Goal: Task Accomplishment & Management: Manage account settings

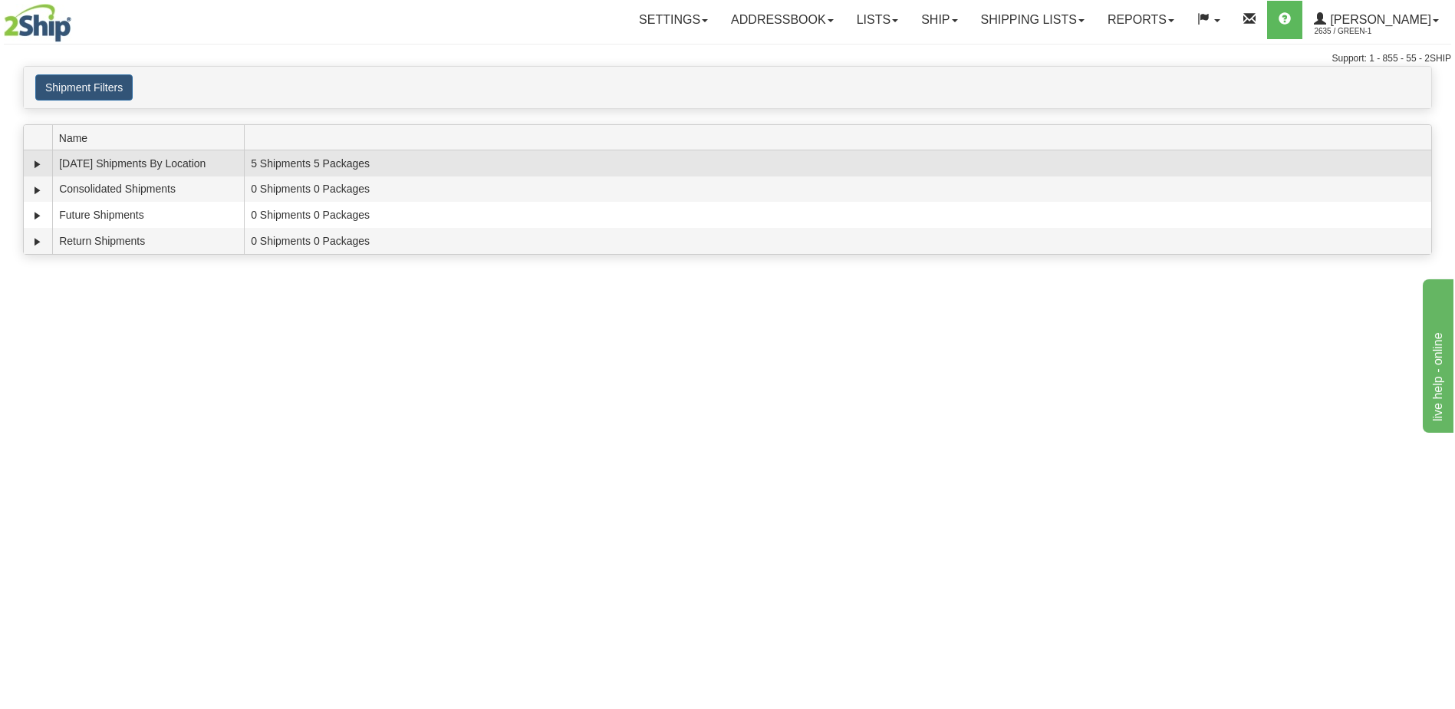
click at [1346, 167] on td "5 Shipments 5 Packages" at bounding box center [838, 163] width 1188 height 26
click at [40, 164] on link "Expand" at bounding box center [37, 163] width 15 height 15
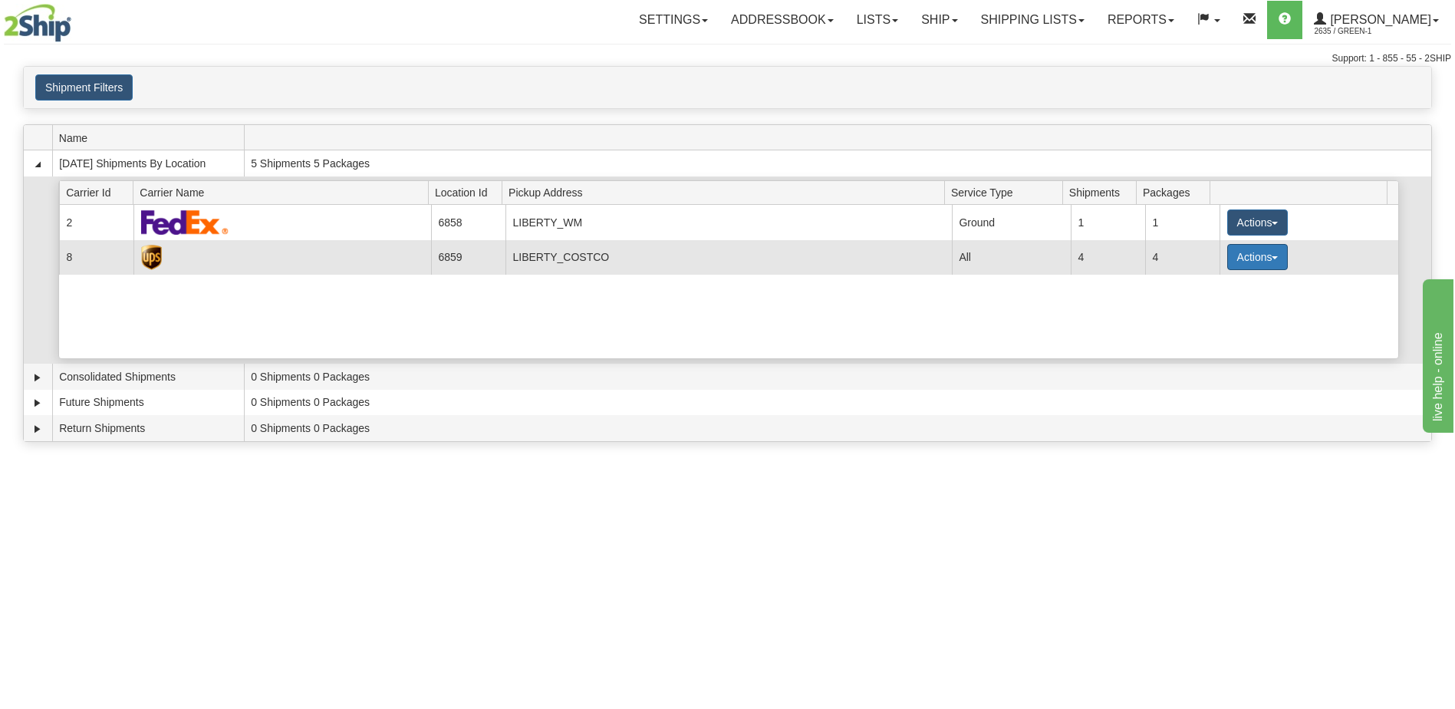
click at [1274, 260] on button "Actions" at bounding box center [1257, 257] width 61 height 26
click at [1215, 323] on span "Pickup" at bounding box center [1200, 325] width 41 height 11
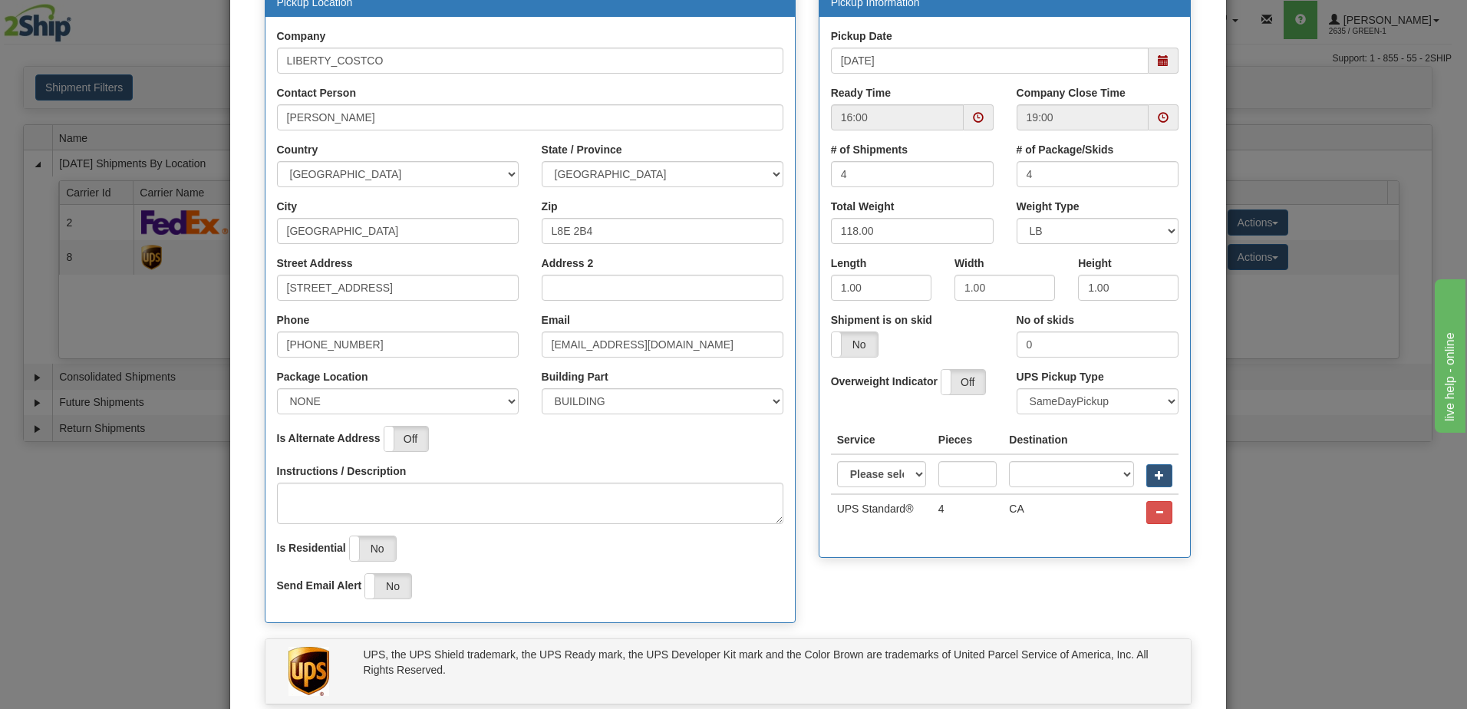
scroll to position [77, 0]
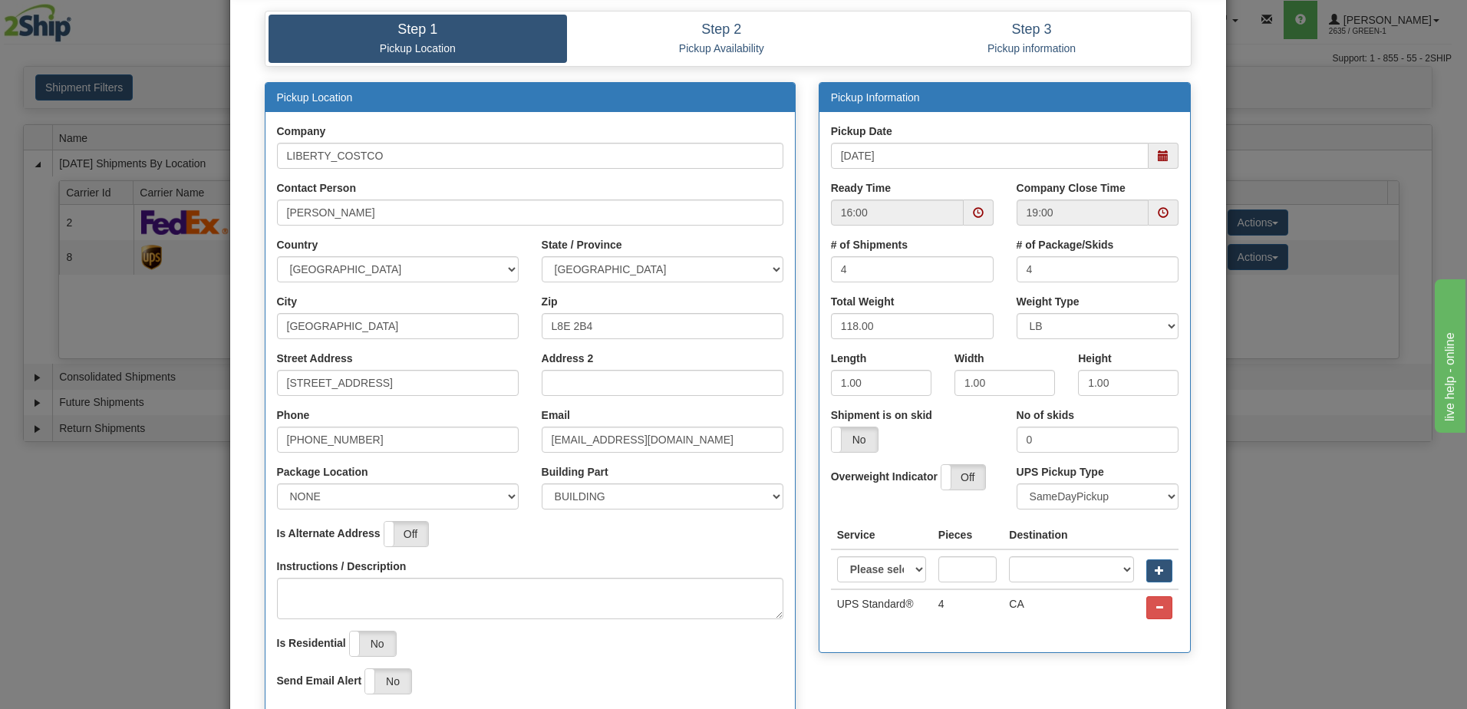
click at [974, 212] on span at bounding box center [978, 212] width 11 height 11
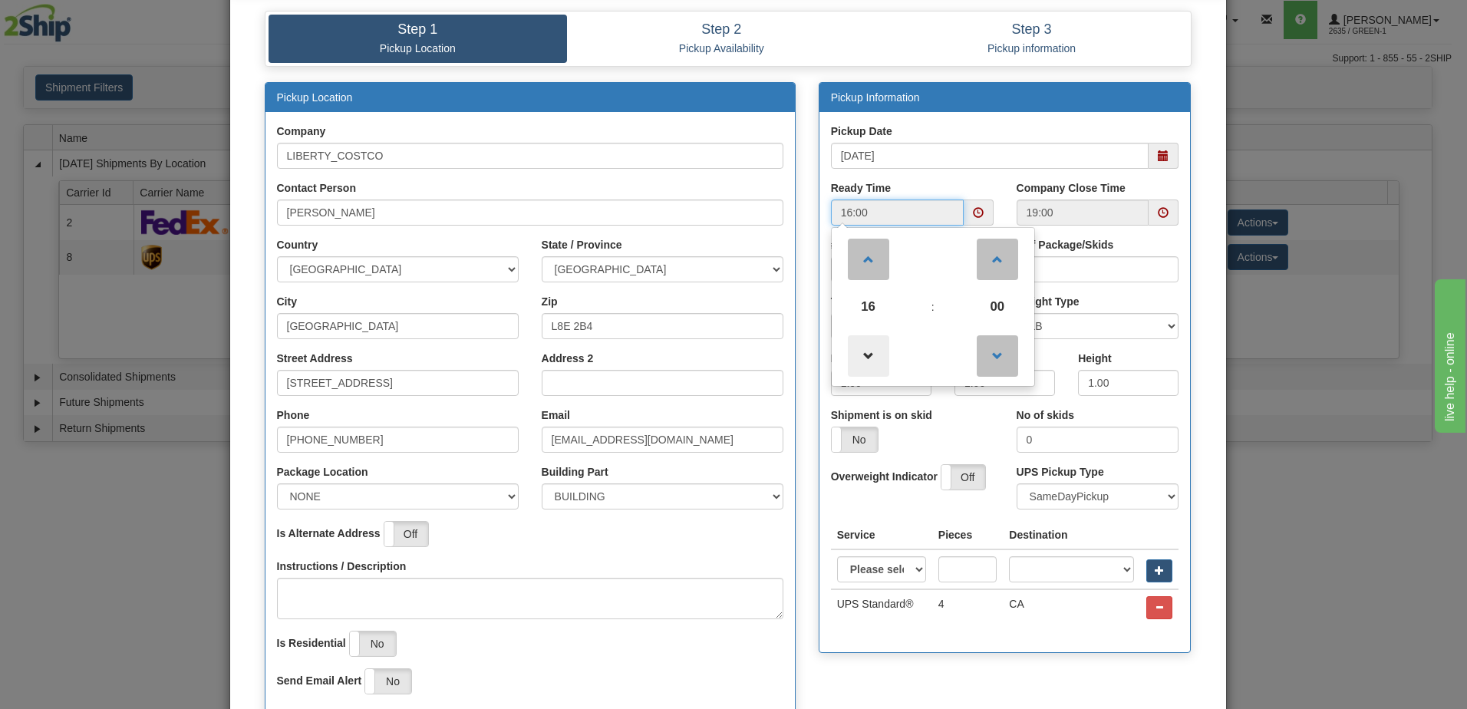
click at [869, 356] on span at bounding box center [868, 355] width 41 height 41
click at [870, 364] on span at bounding box center [868, 355] width 41 height 41
click at [869, 275] on span at bounding box center [868, 259] width 41 height 41
type input "14:00"
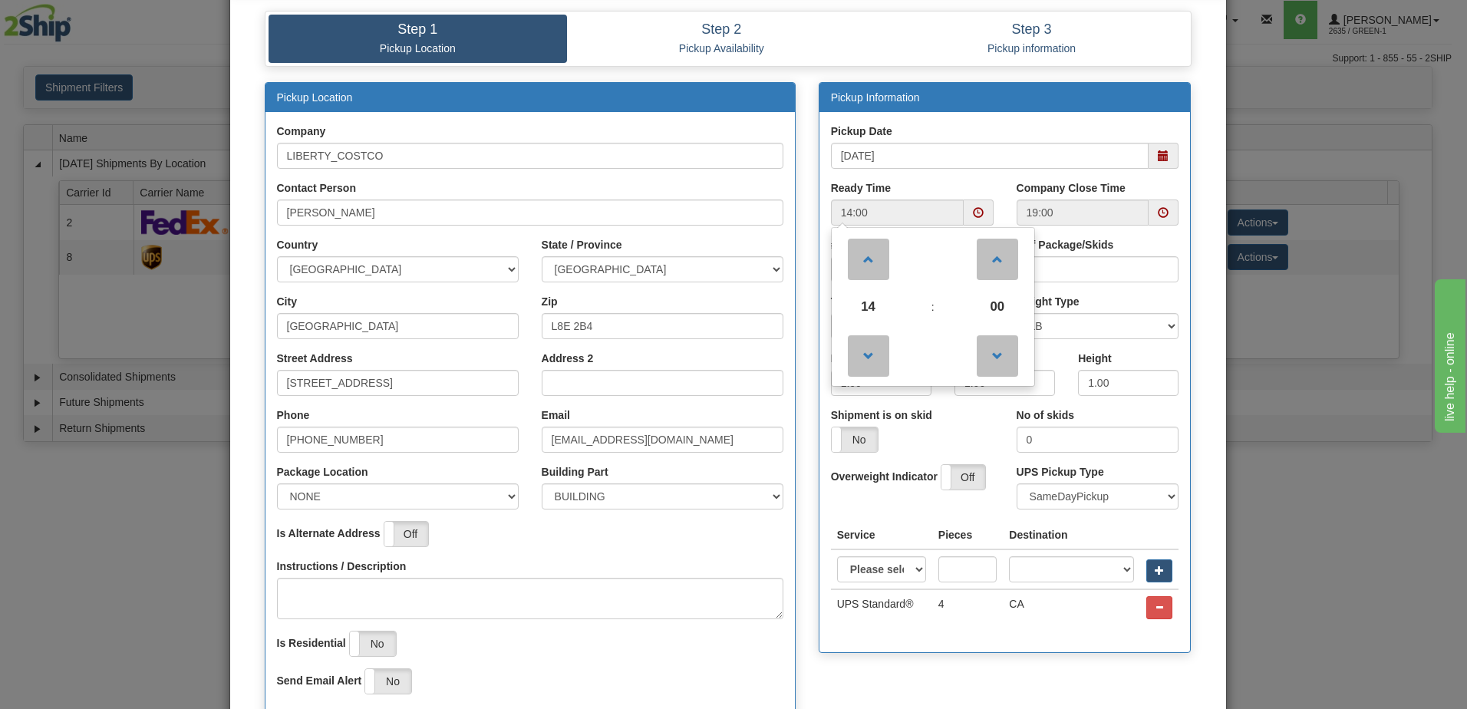
click at [999, 174] on div "Pickup Date 09/30/2025" at bounding box center [1004, 152] width 371 height 57
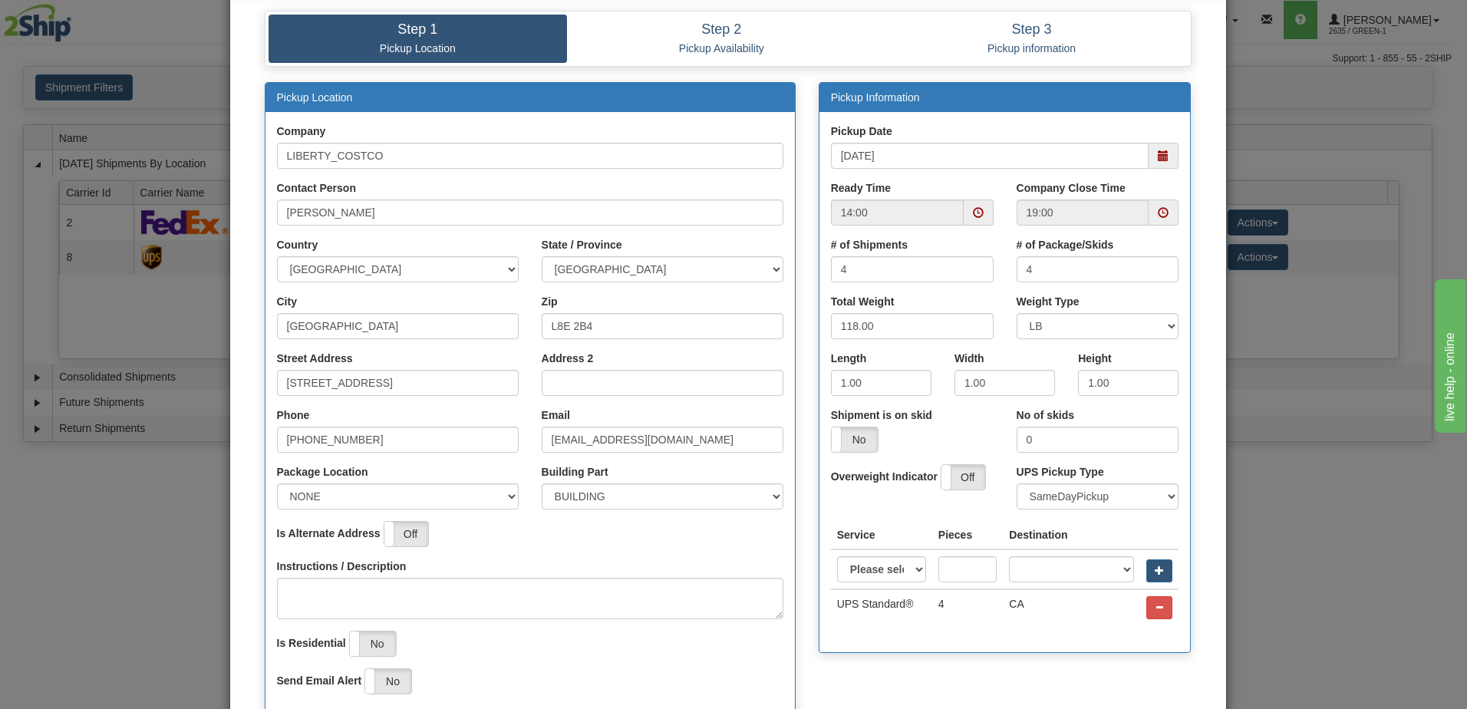
click at [1158, 211] on span at bounding box center [1163, 212] width 11 height 11
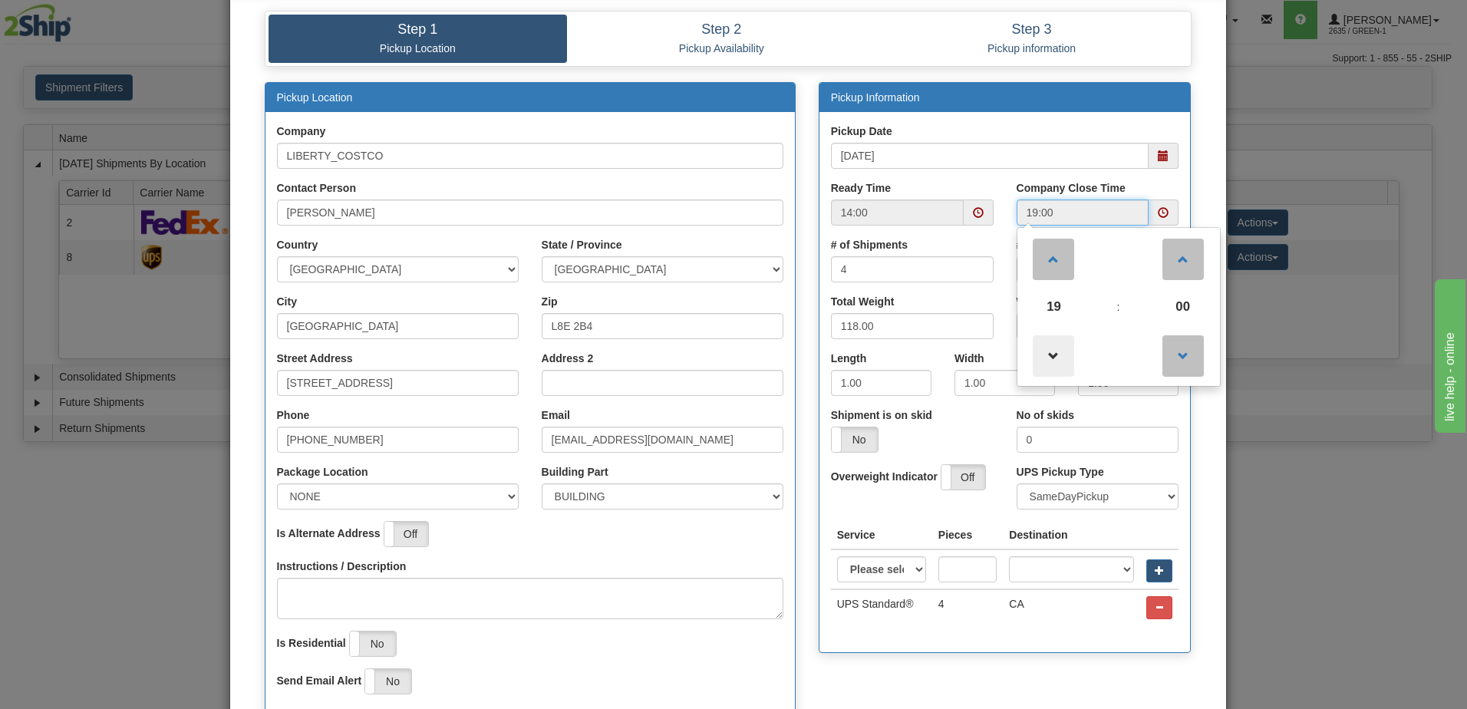
click at [1034, 352] on span at bounding box center [1053, 355] width 41 height 41
click at [1039, 349] on span at bounding box center [1053, 355] width 41 height 41
type input "17:00"
click at [1025, 139] on div "Pickup Date 09/30/2025" at bounding box center [1005, 146] width 348 height 45
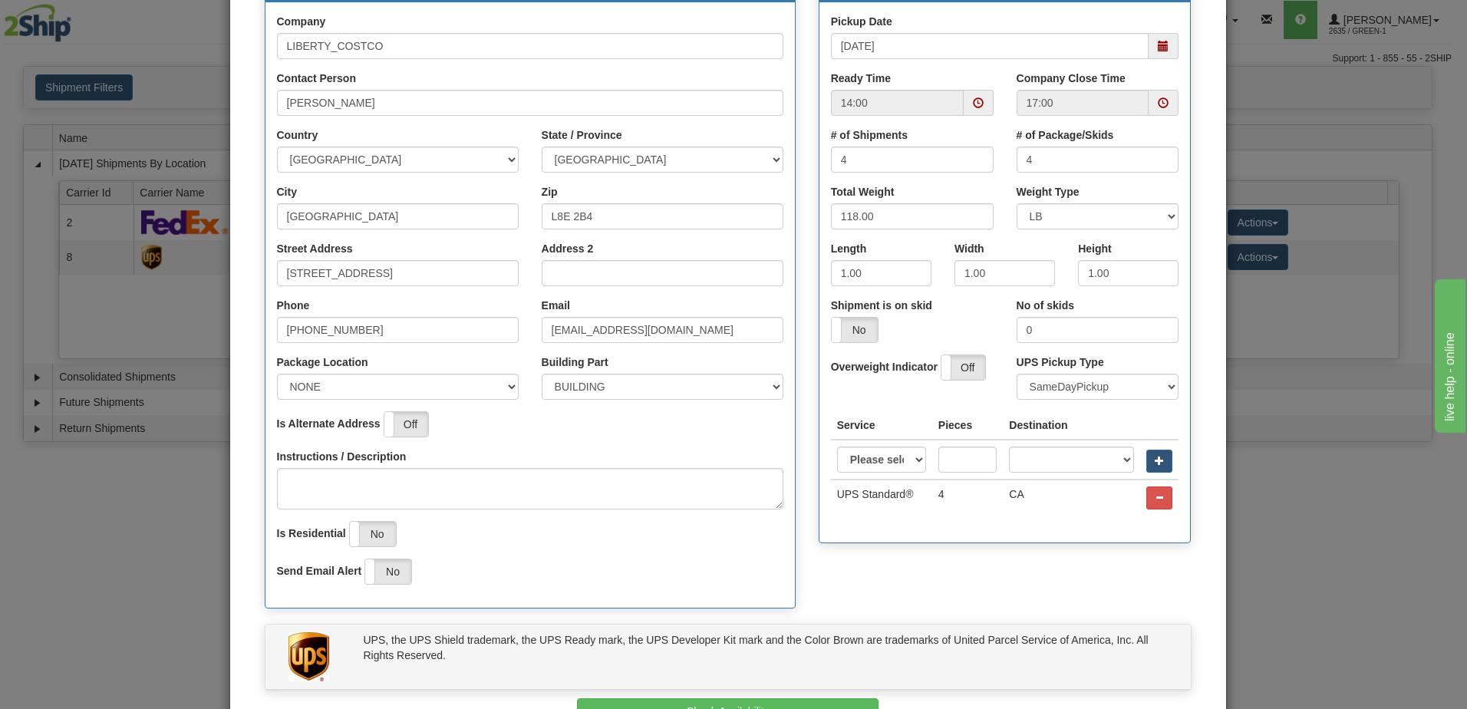
scroll to position [287, 0]
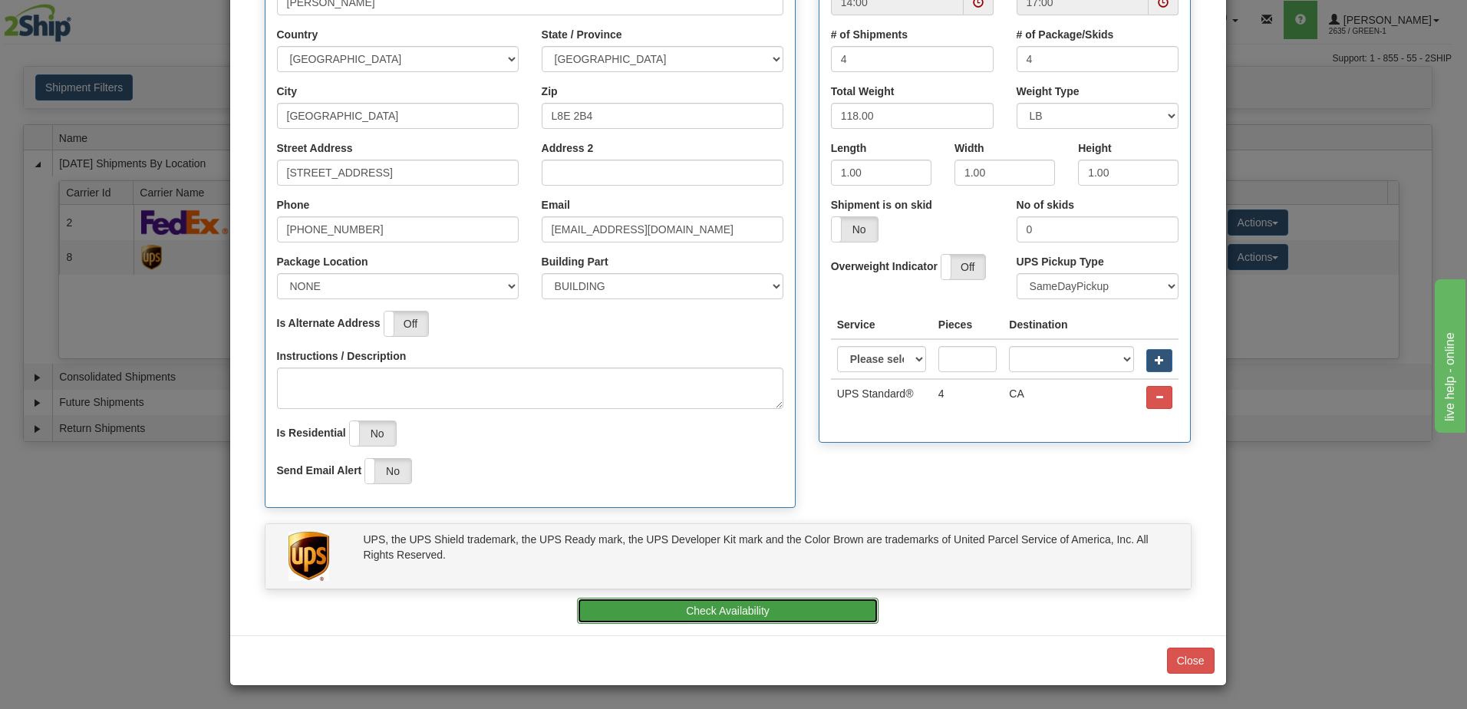
click at [736, 614] on button "Check Availability" at bounding box center [727, 611] width 301 height 26
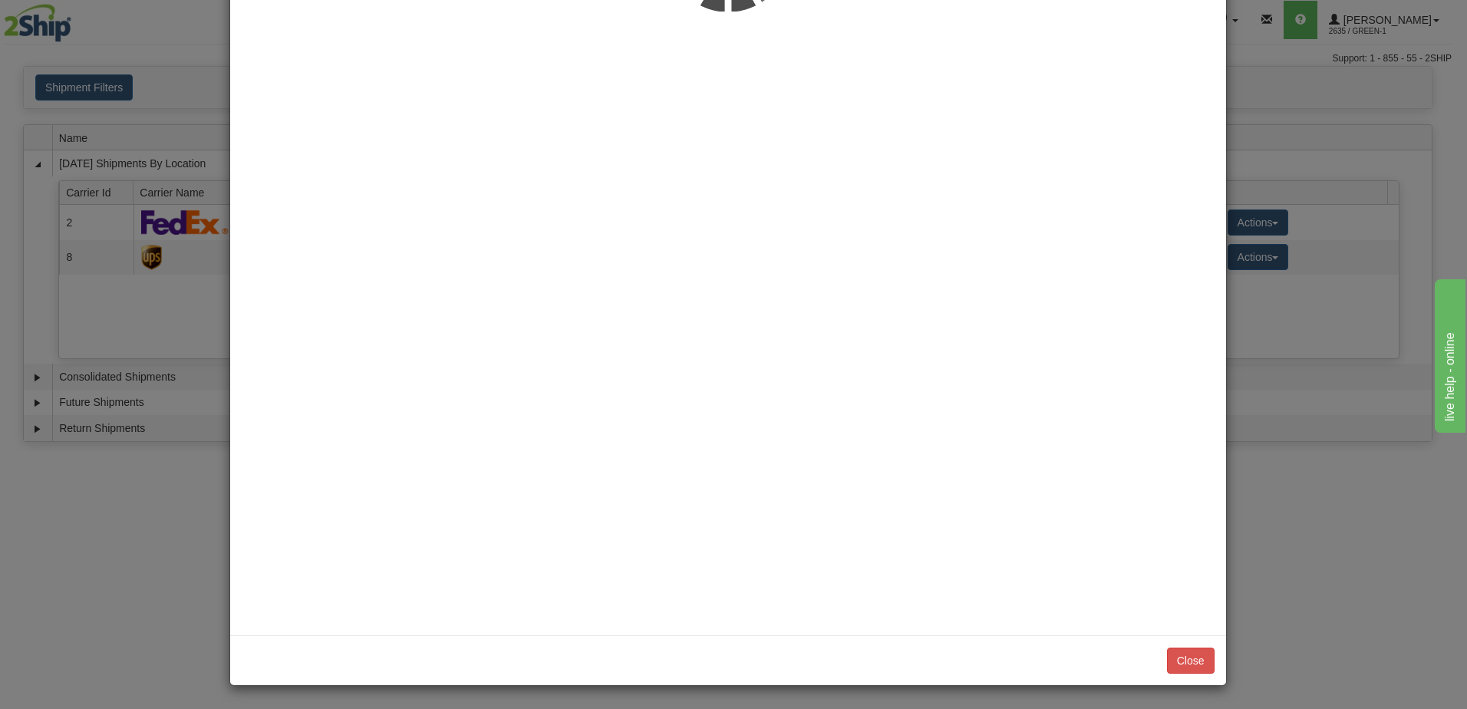
scroll to position [0, 0]
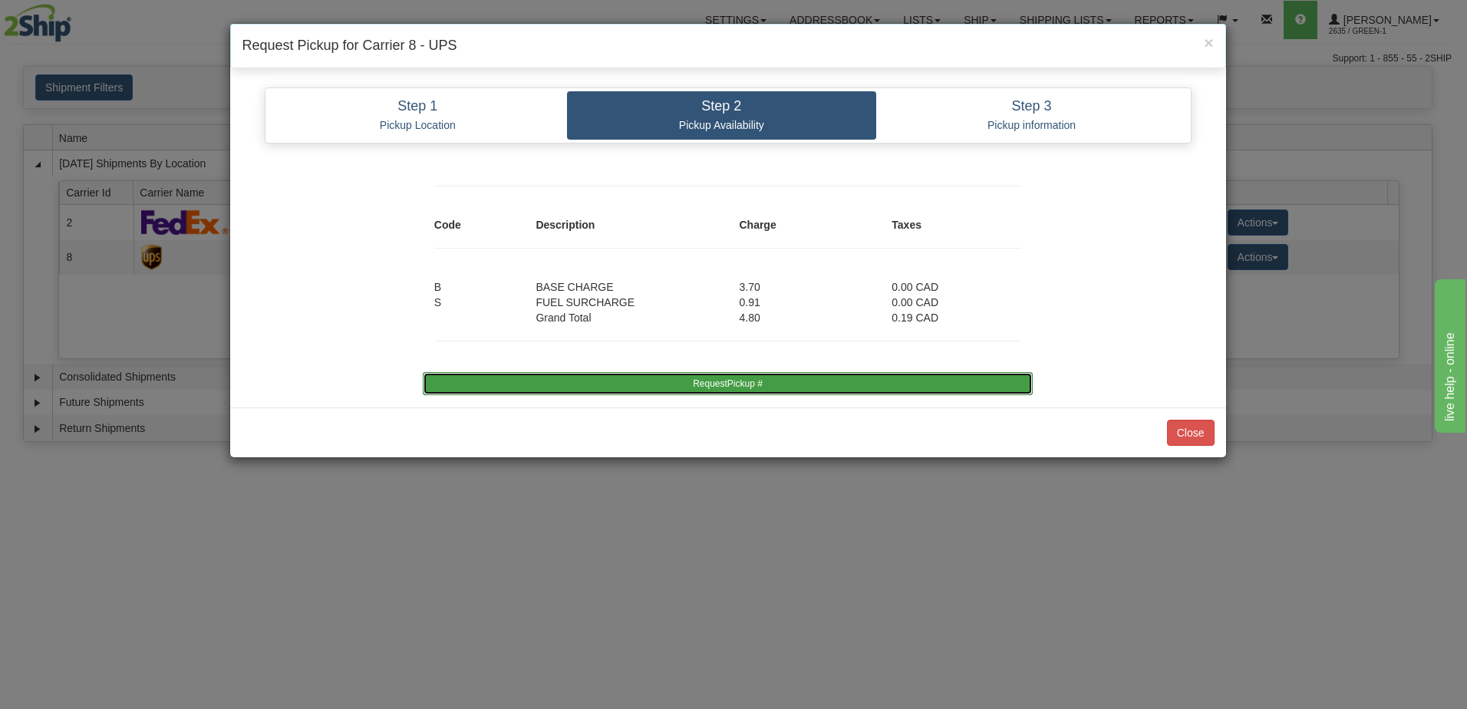
click at [760, 378] on button "RequestPickup #" at bounding box center [728, 383] width 610 height 23
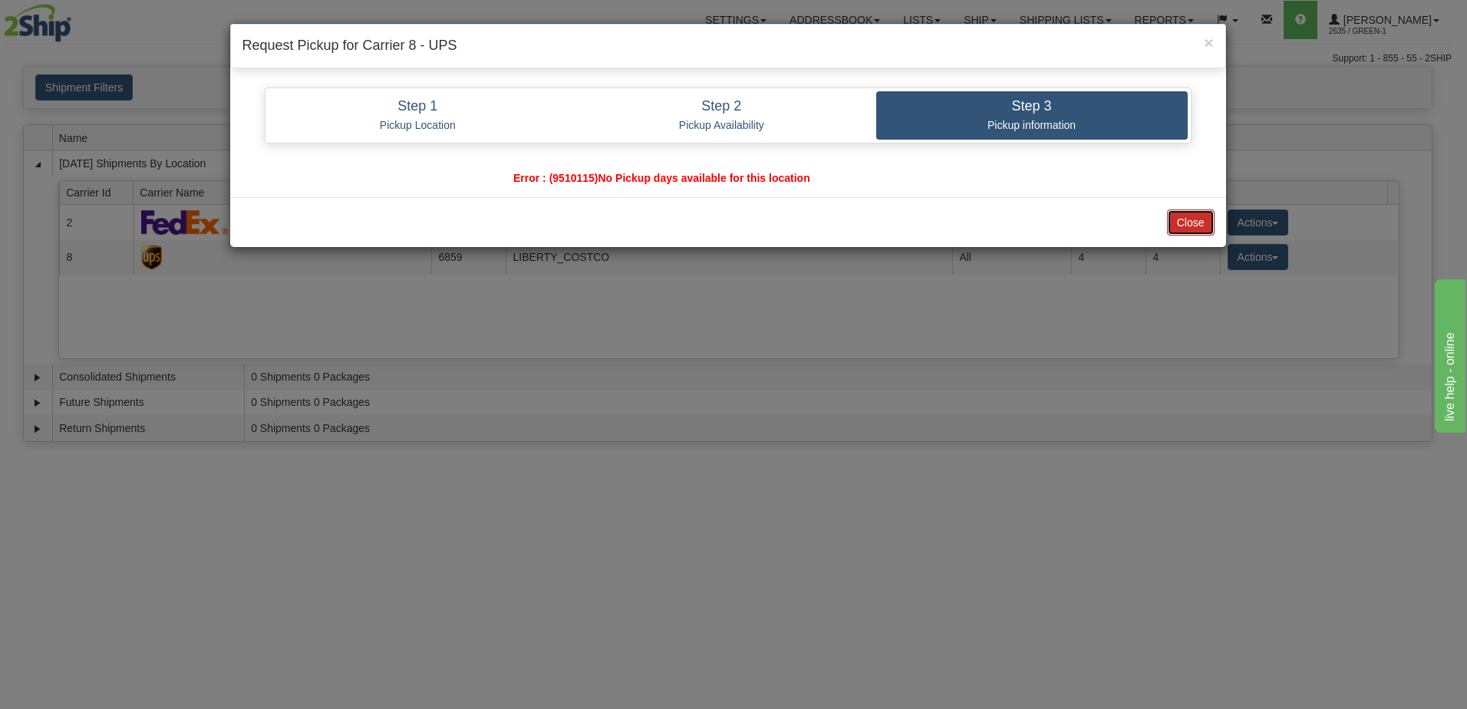
click at [1196, 229] on button "Close" at bounding box center [1191, 222] width 48 height 26
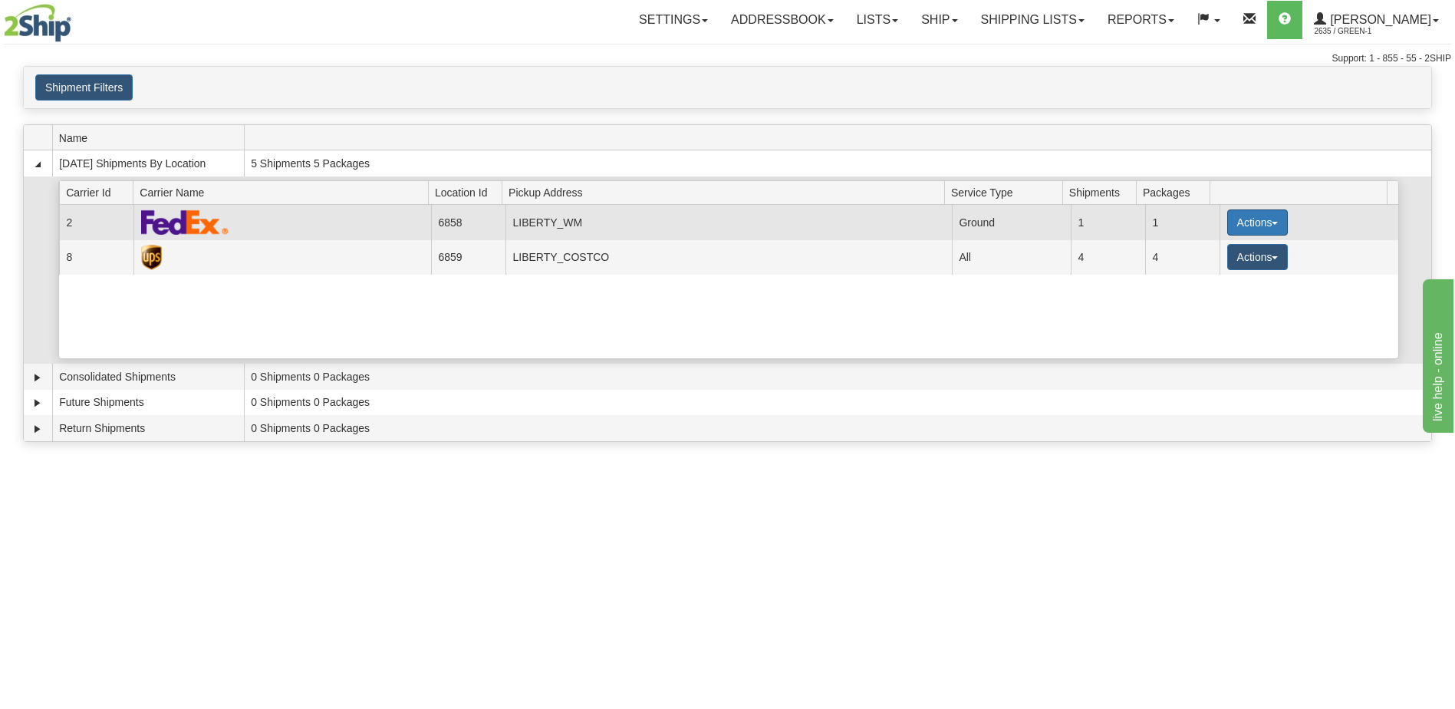
click at [1257, 226] on button "Actions" at bounding box center [1257, 222] width 61 height 26
click at [1210, 292] on span "Pickup" at bounding box center [1200, 290] width 41 height 11
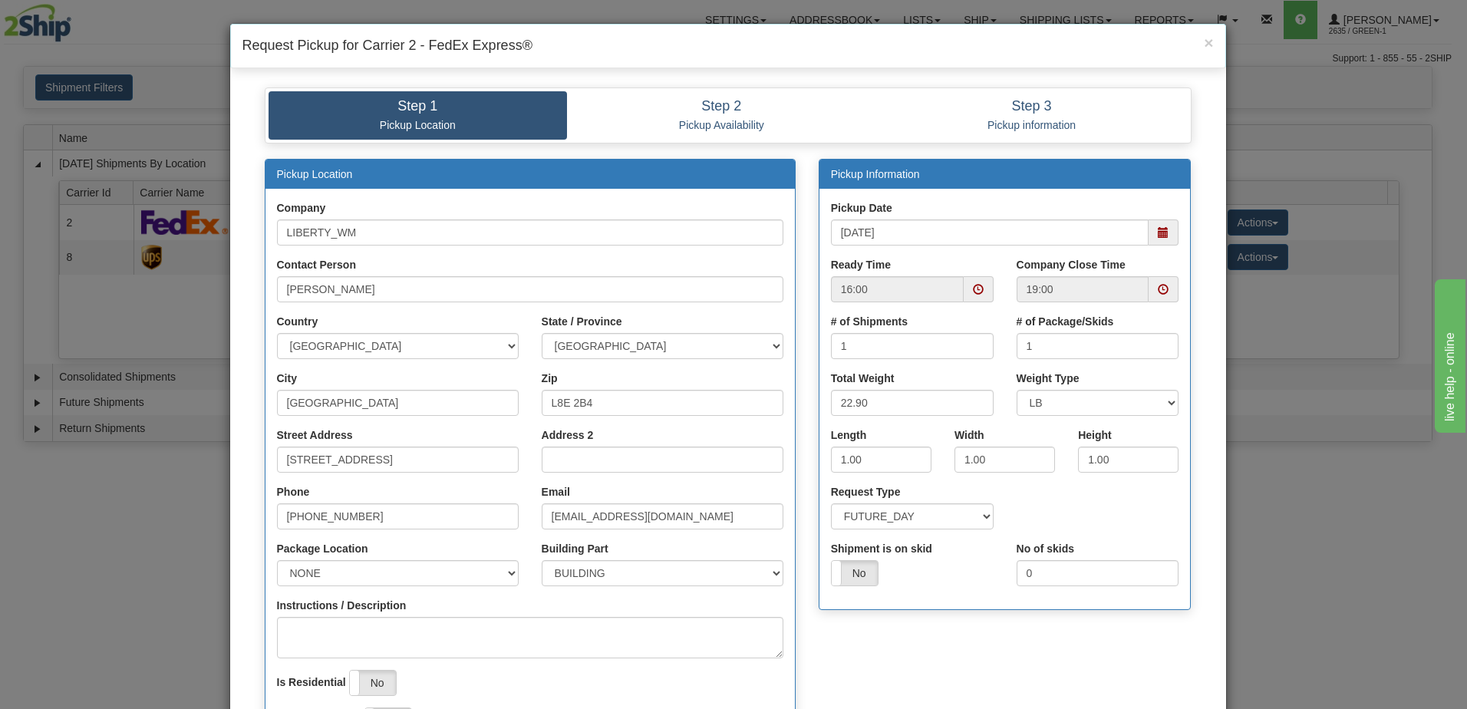
click at [980, 291] on span at bounding box center [979, 289] width 30 height 26
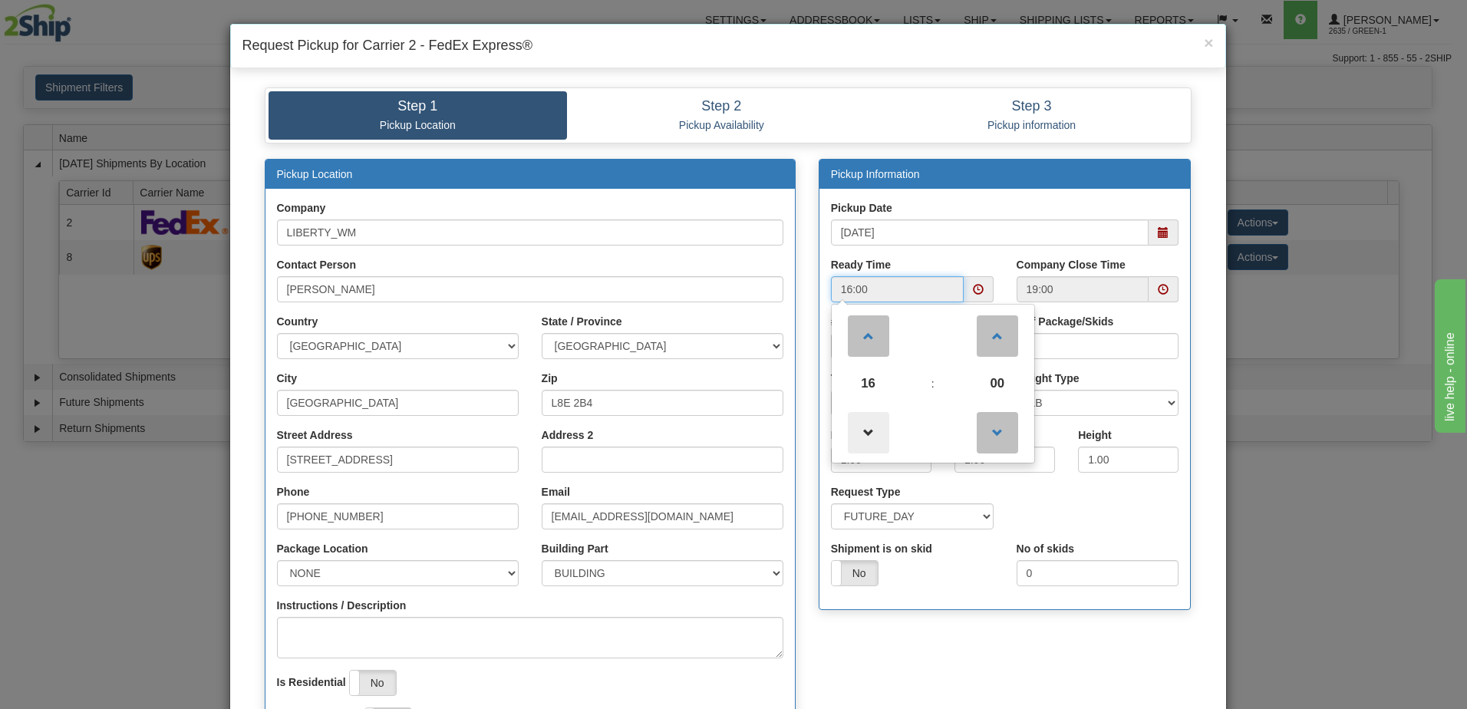
click at [875, 438] on span at bounding box center [868, 432] width 41 height 41
click at [873, 438] on span at bounding box center [868, 432] width 41 height 41
click at [865, 433] on span at bounding box center [868, 432] width 41 height 41
click at [865, 337] on span at bounding box center [868, 335] width 41 height 41
type input "14:00"
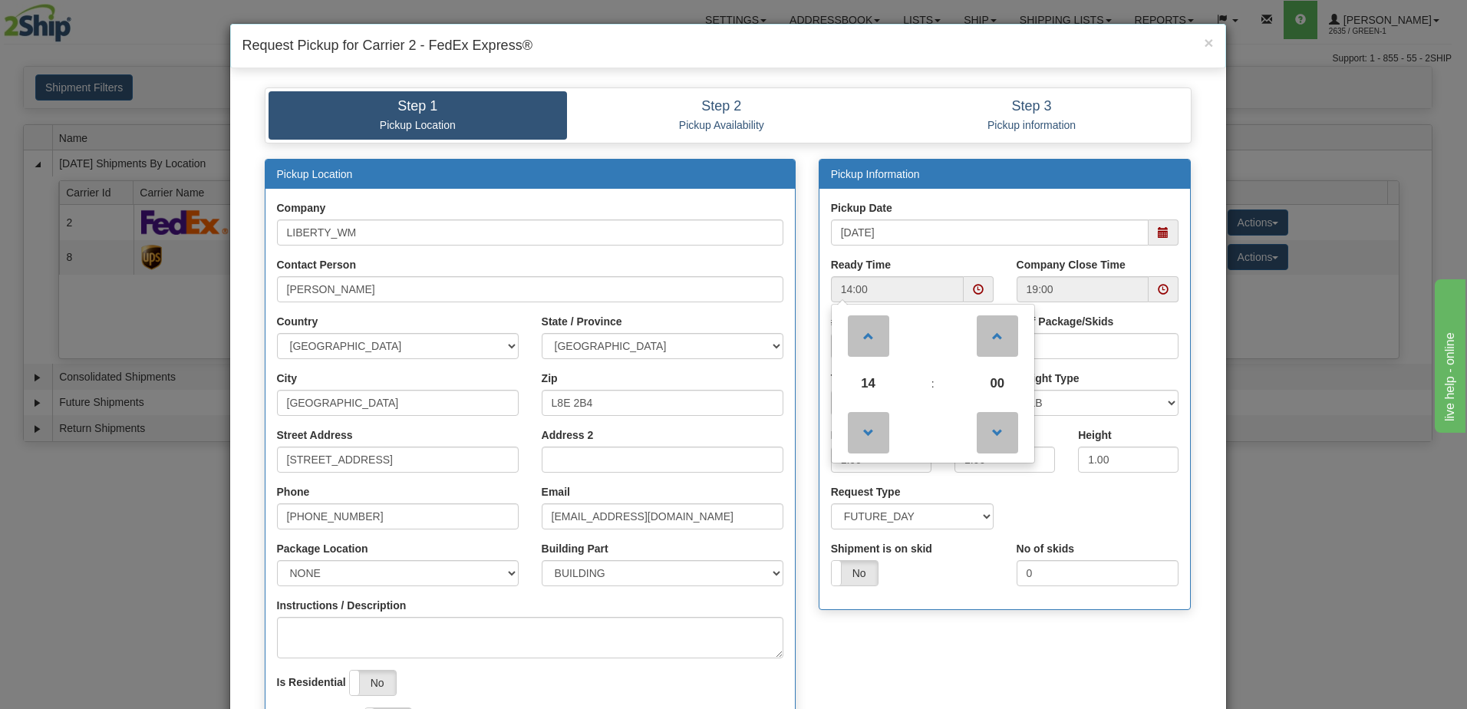
click at [1112, 500] on div "Request Type SAME_DAY FUTURE_DAY" at bounding box center [1004, 512] width 371 height 57
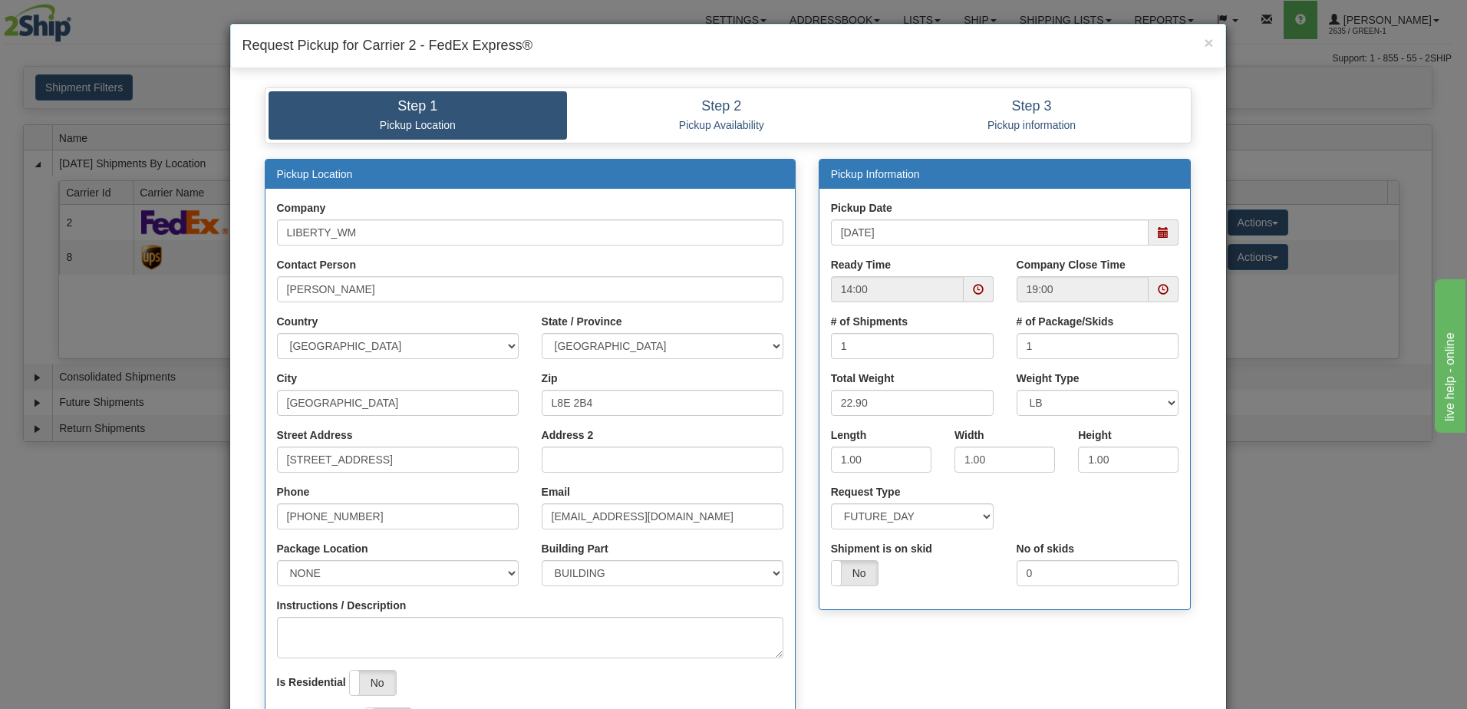
click at [1158, 288] on span at bounding box center [1163, 289] width 11 height 11
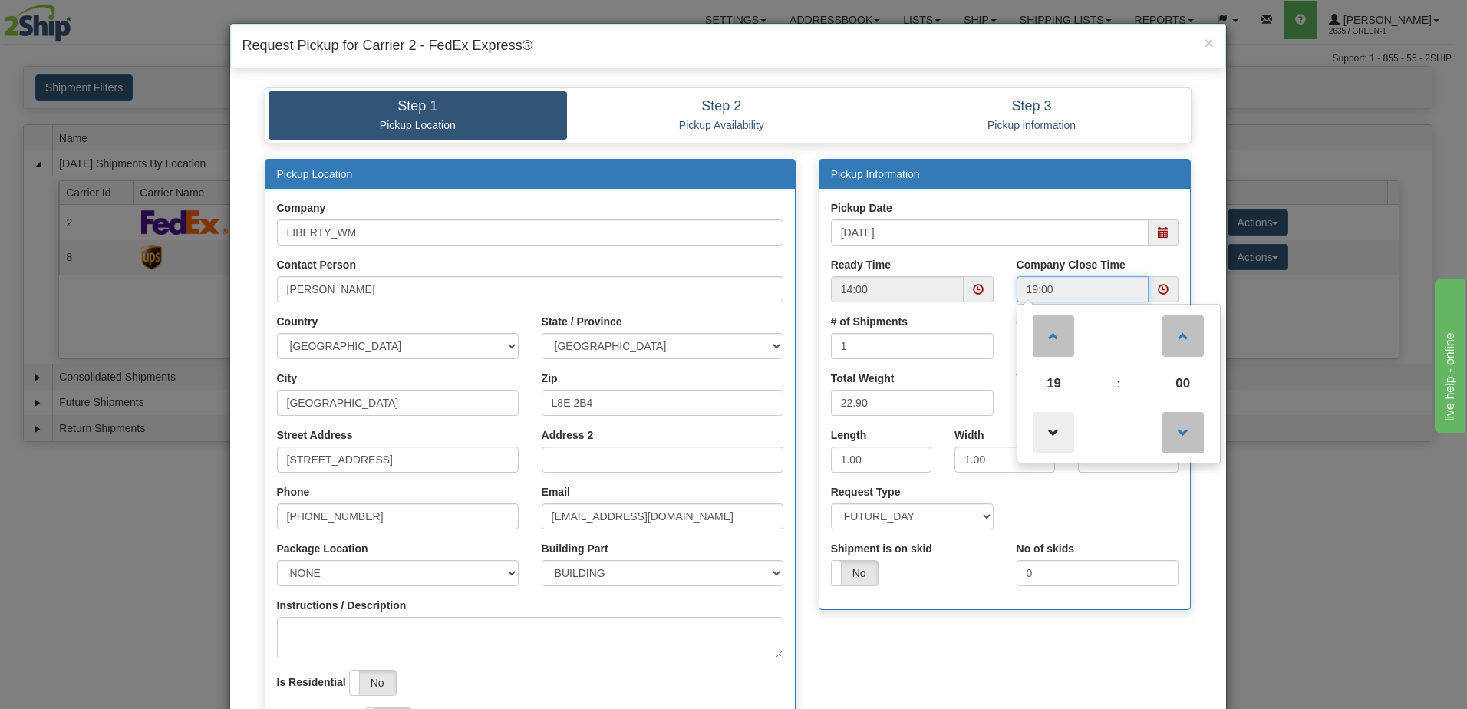
click at [1055, 427] on span at bounding box center [1053, 432] width 41 height 41
click at [1054, 433] on span at bounding box center [1053, 432] width 41 height 41
click at [1053, 434] on span at bounding box center [1053, 432] width 41 height 41
click at [1049, 318] on span at bounding box center [1053, 335] width 41 height 41
type input "17:00"
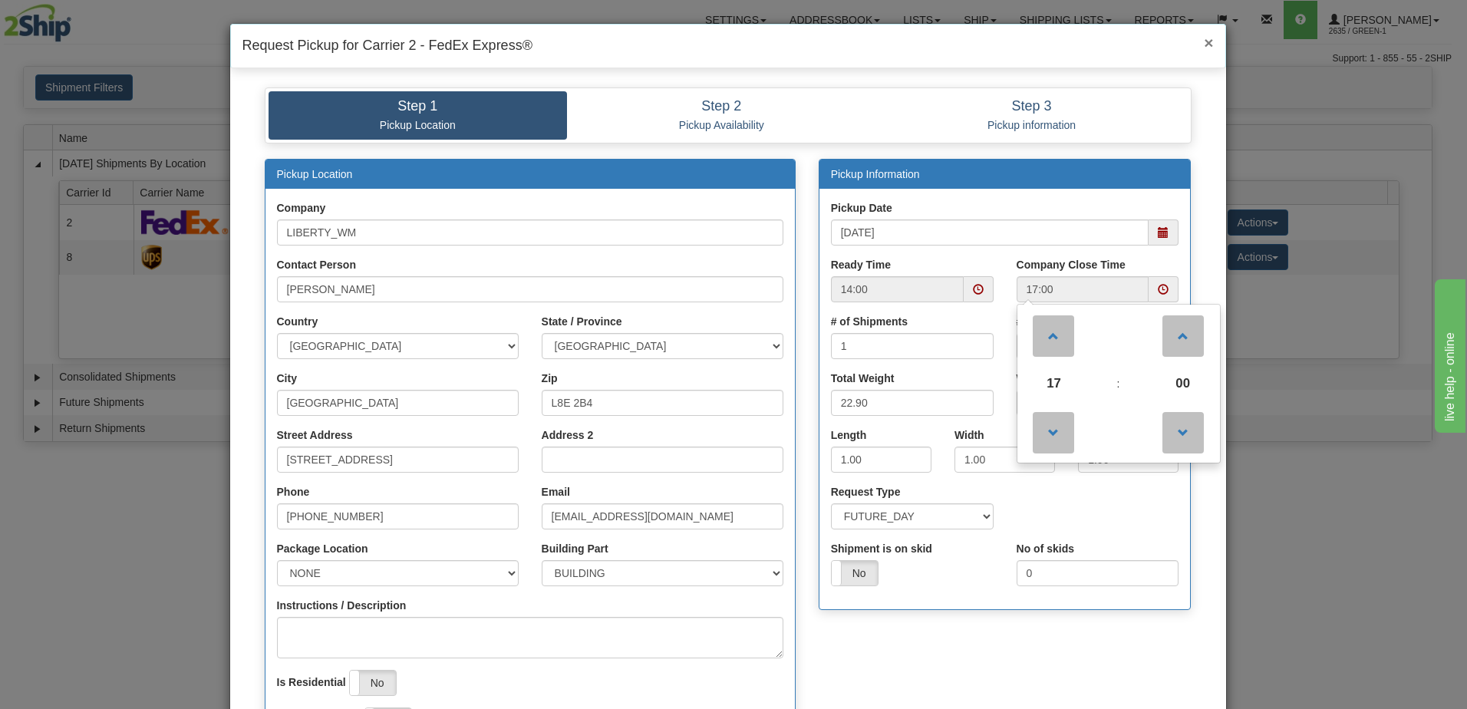
click at [1204, 43] on span "×" at bounding box center [1208, 43] width 9 height 18
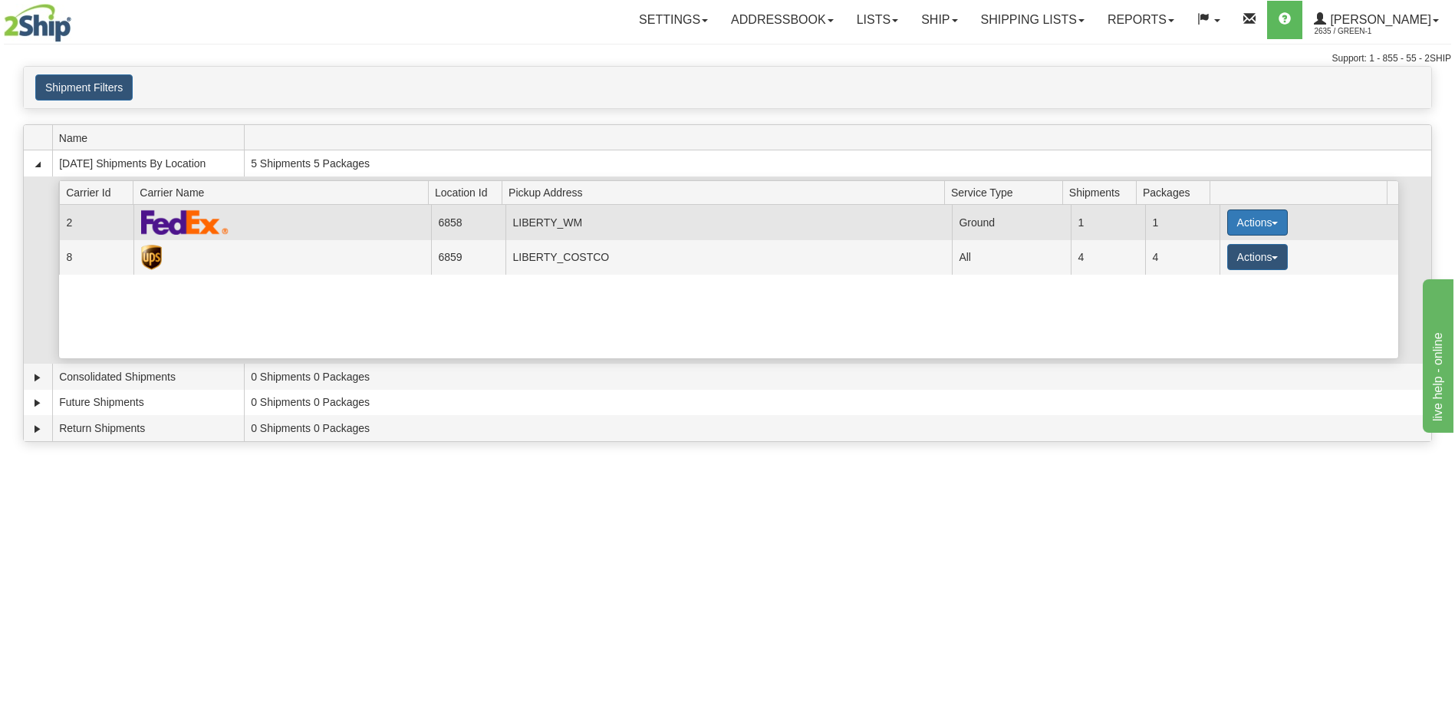
click at [1273, 227] on button "Actions" at bounding box center [1257, 222] width 61 height 26
click at [1207, 251] on span "Details" at bounding box center [1200, 250] width 41 height 11
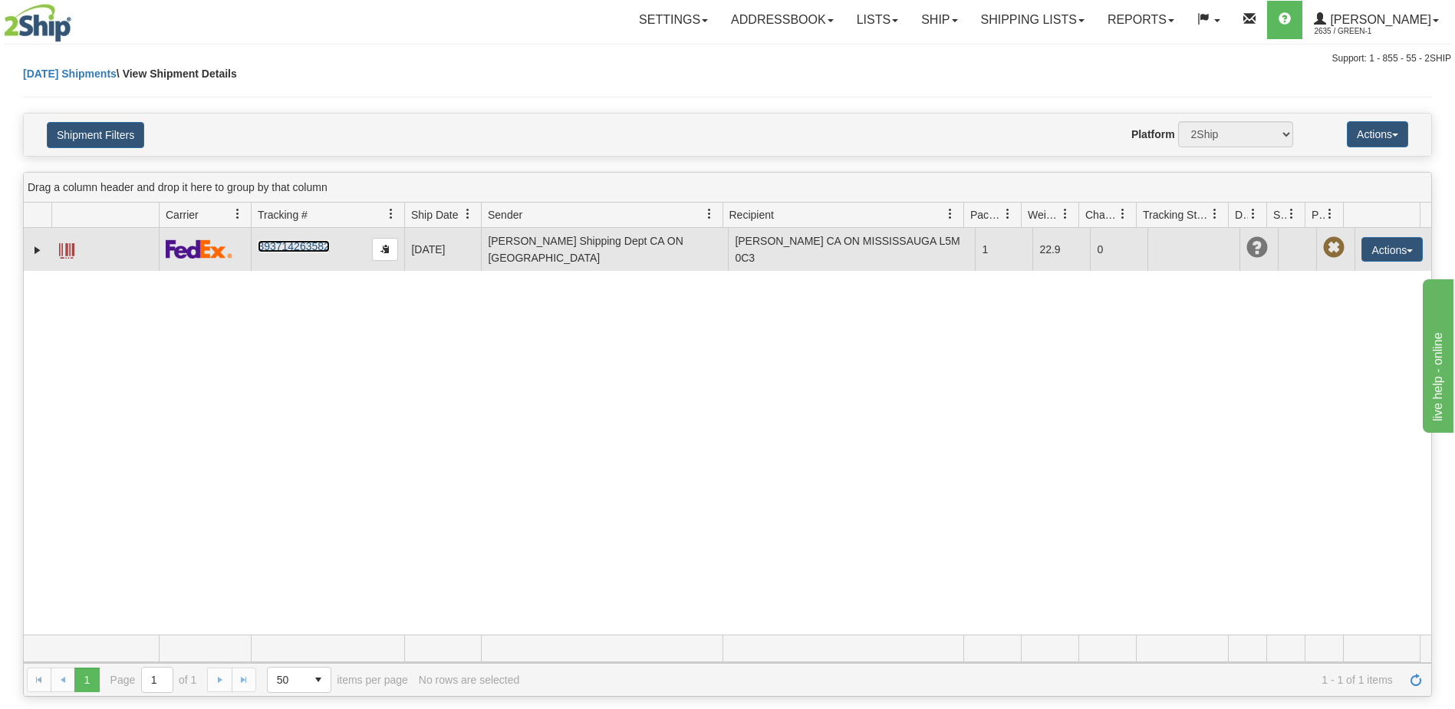
click at [301, 249] on link "393714263582" at bounding box center [293, 246] width 71 height 12
click at [1389, 248] on button "Actions" at bounding box center [1392, 249] width 61 height 25
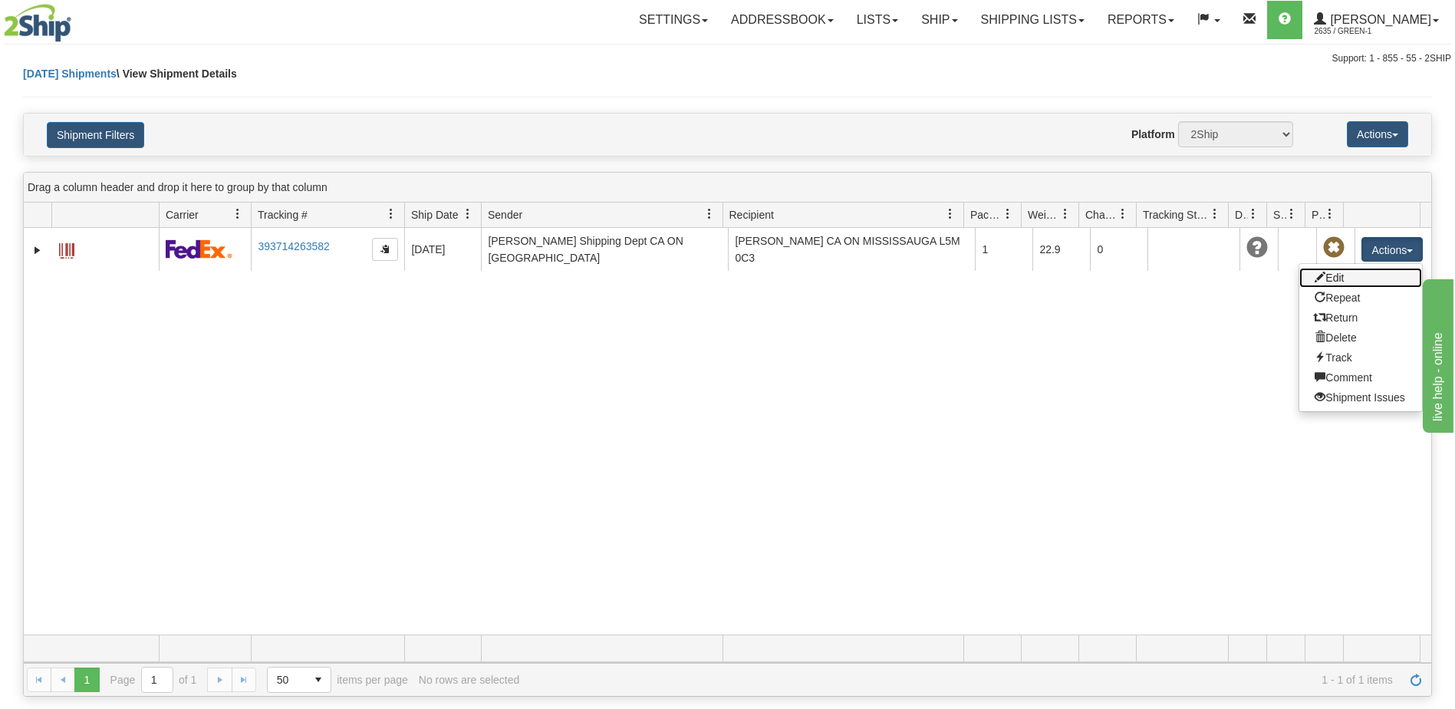
click at [1355, 281] on link "Edit" at bounding box center [1361, 278] width 123 height 20
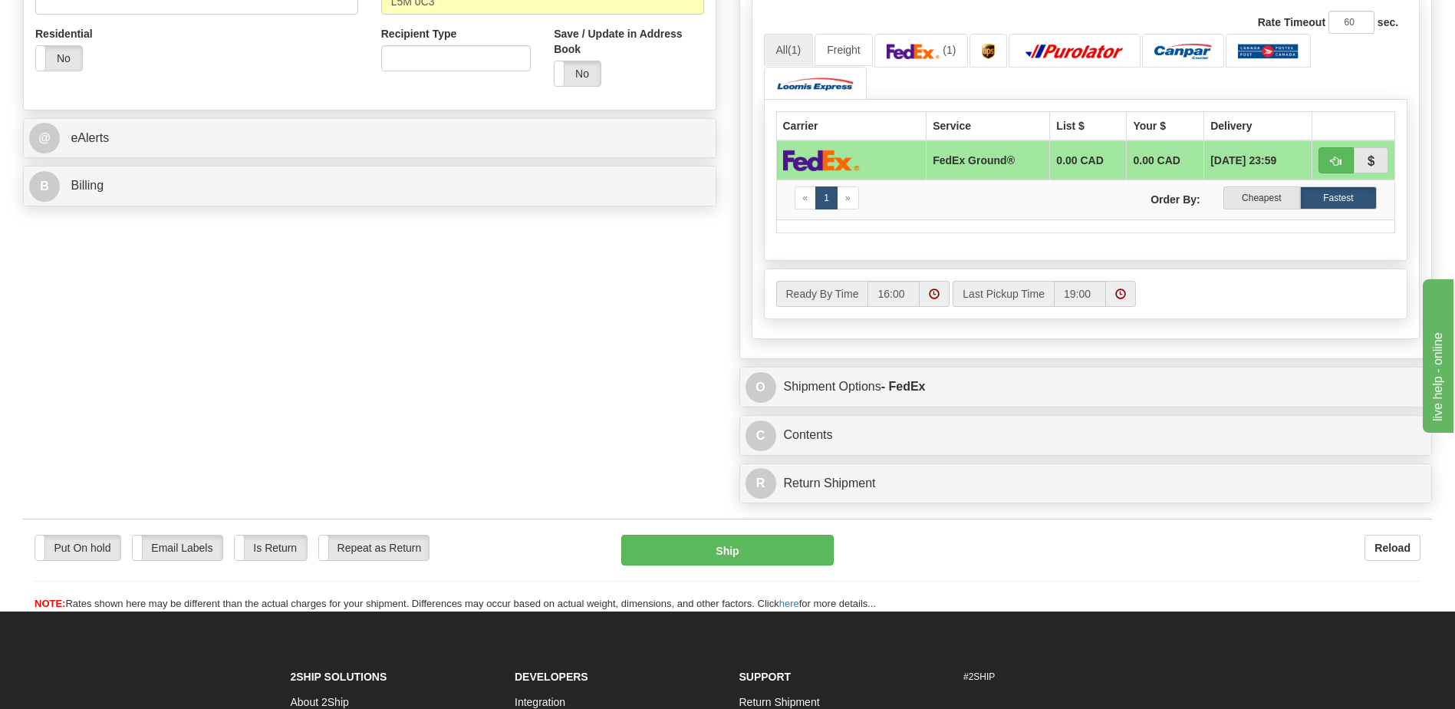
scroll to position [460, 0]
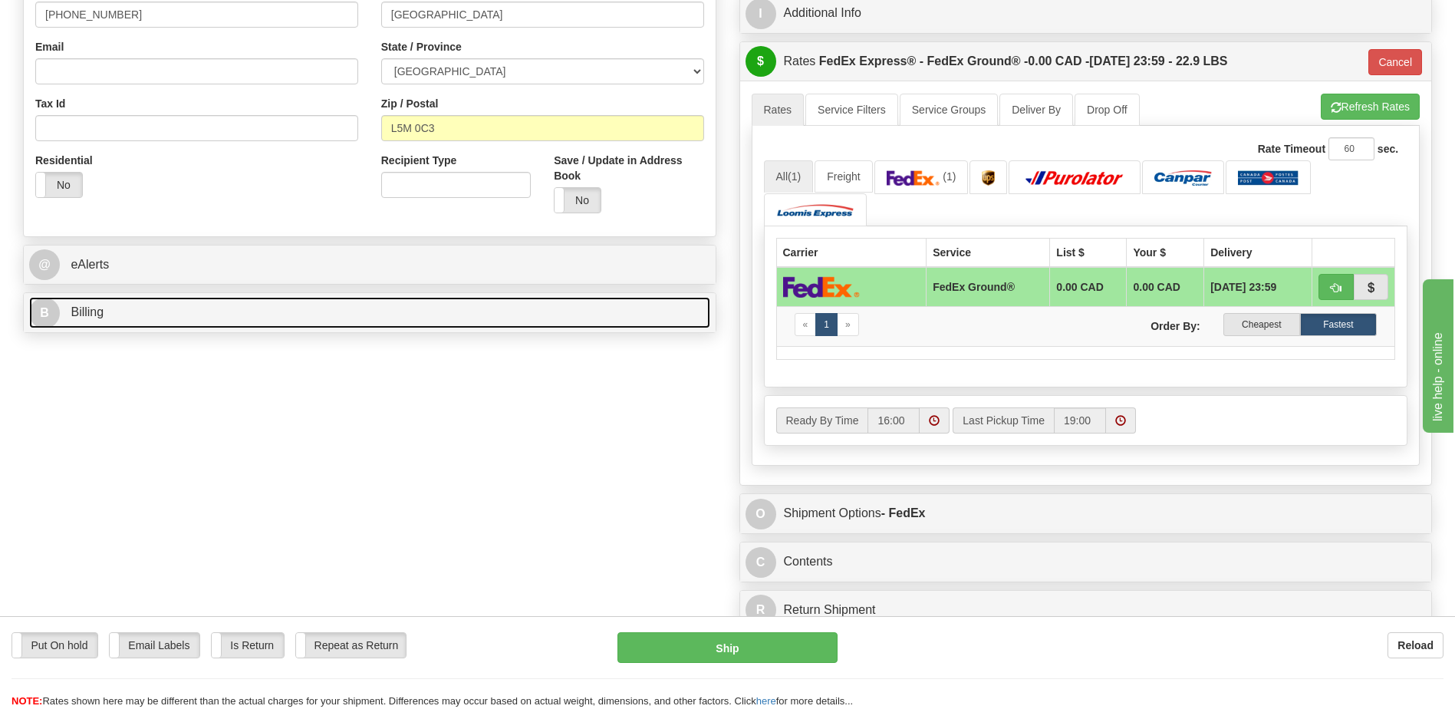
click at [86, 311] on span "Billing" at bounding box center [87, 311] width 33 height 13
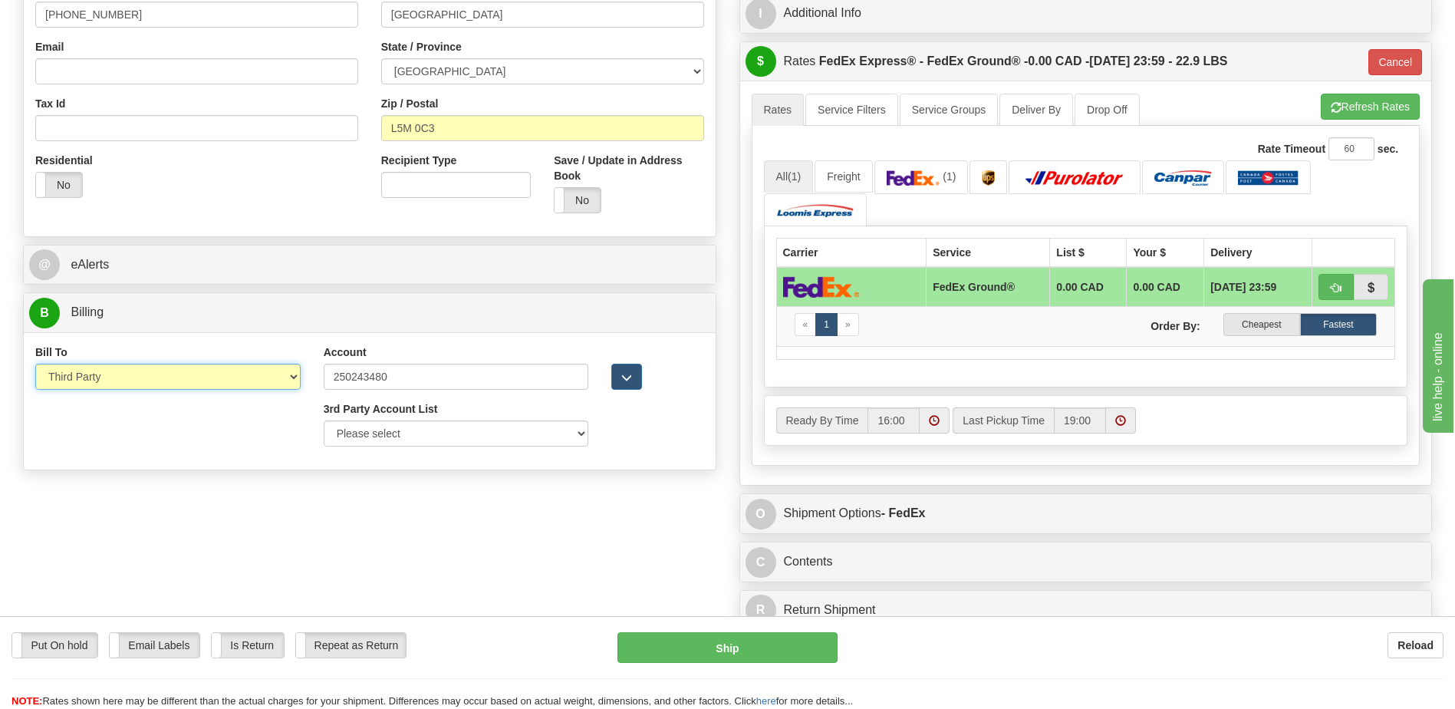
click at [292, 382] on select "Sender Recipient Third Party Collect" at bounding box center [167, 377] width 265 height 26
click at [460, 376] on input "250243480" at bounding box center [456, 377] width 265 height 26
click at [519, 345] on div "Account 250243480" at bounding box center [456, 366] width 265 height 45
click at [550, 441] on select "Please select Liberty Costco-39WY11-UPS Amazon.ca-50483A-UPS GSBLC Costco-39WY1…" at bounding box center [456, 433] width 265 height 26
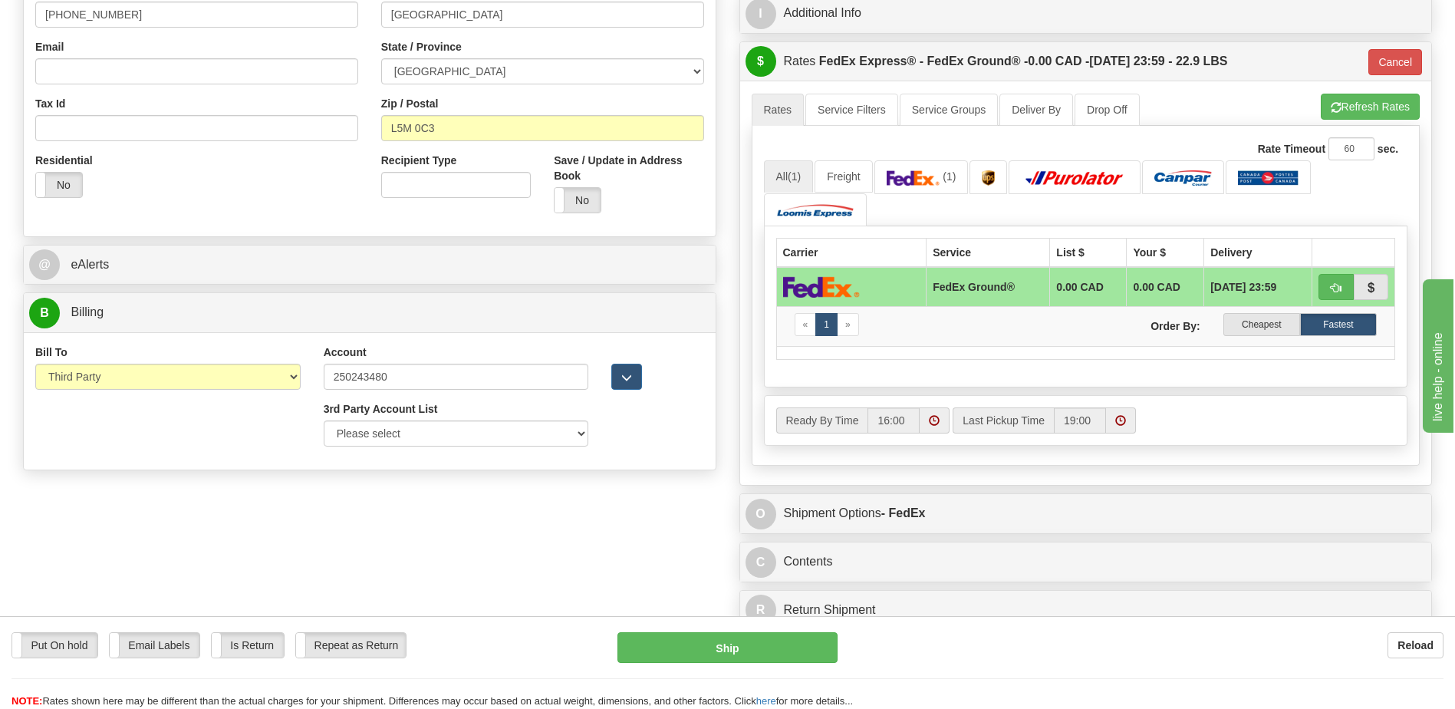
click at [616, 550] on div "Order # 548515 S Sender" at bounding box center [728, 150] width 1432 height 974
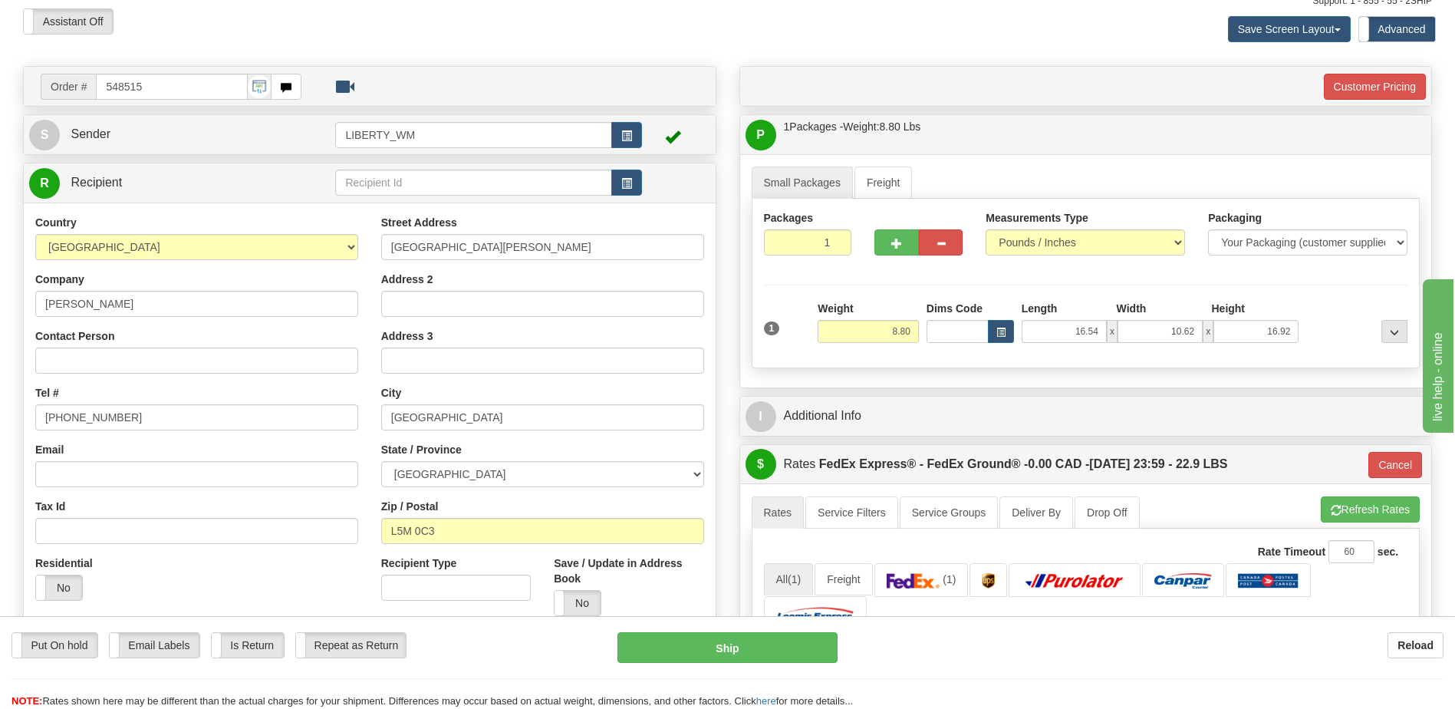
scroll to position [0, 0]
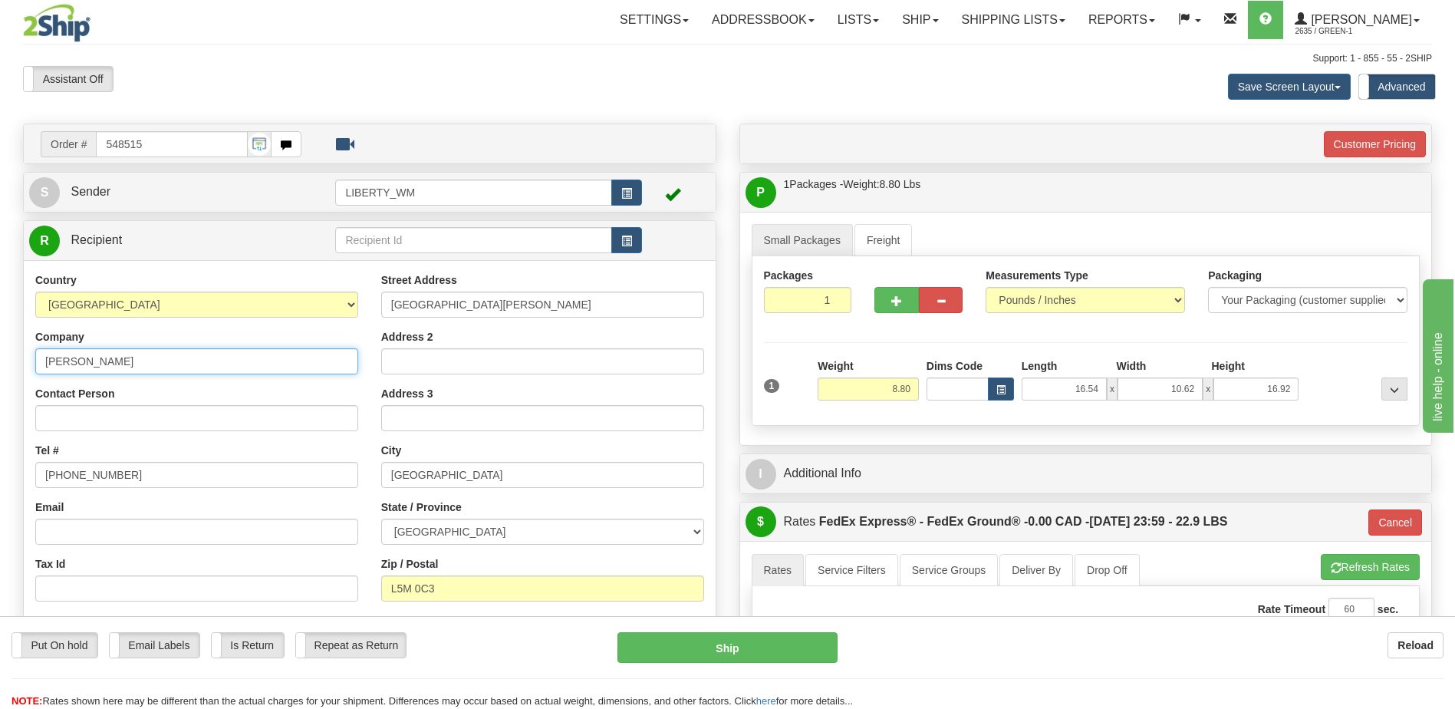
click at [243, 364] on input "[PERSON_NAME]" at bounding box center [196, 361] width 323 height 26
click at [1060, 28] on link "Shipping lists" at bounding box center [1013, 20] width 127 height 38
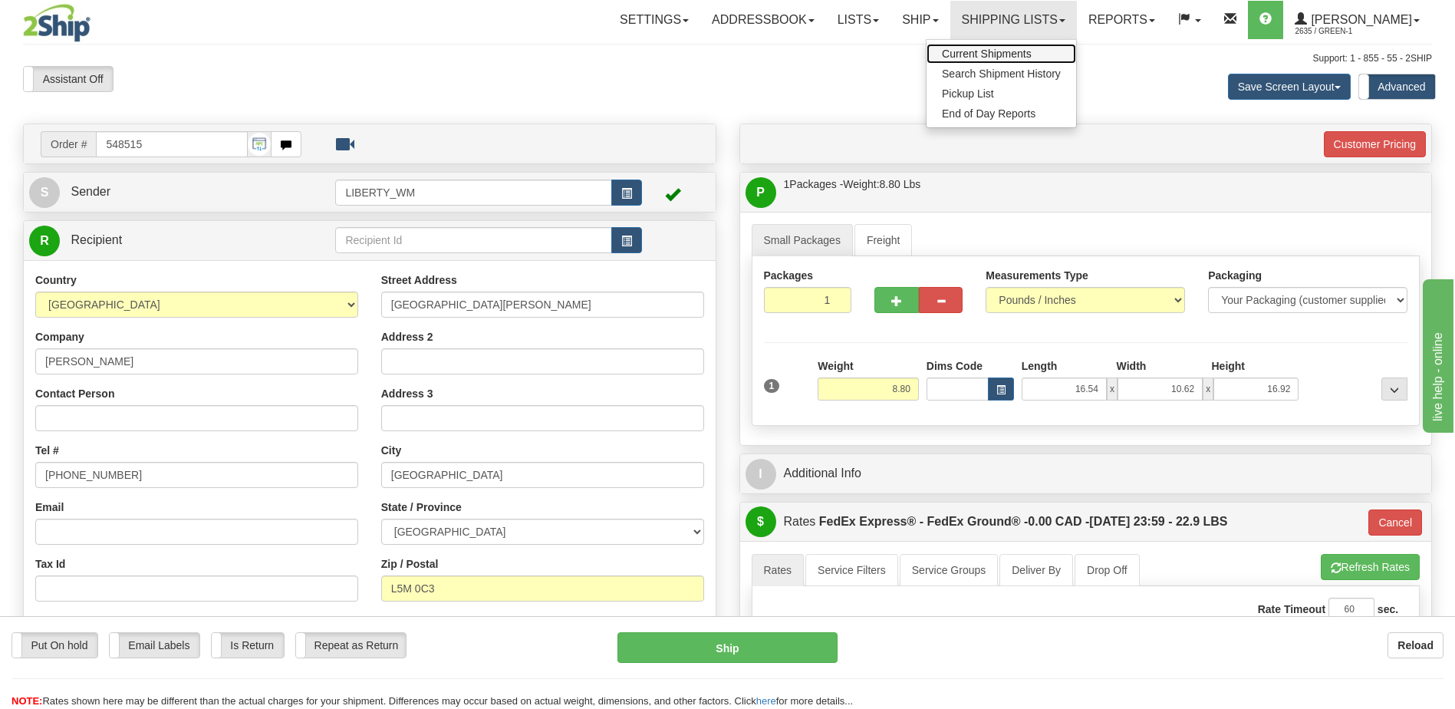
click at [1050, 63] on link "Current Shipments" at bounding box center [1002, 54] width 150 height 20
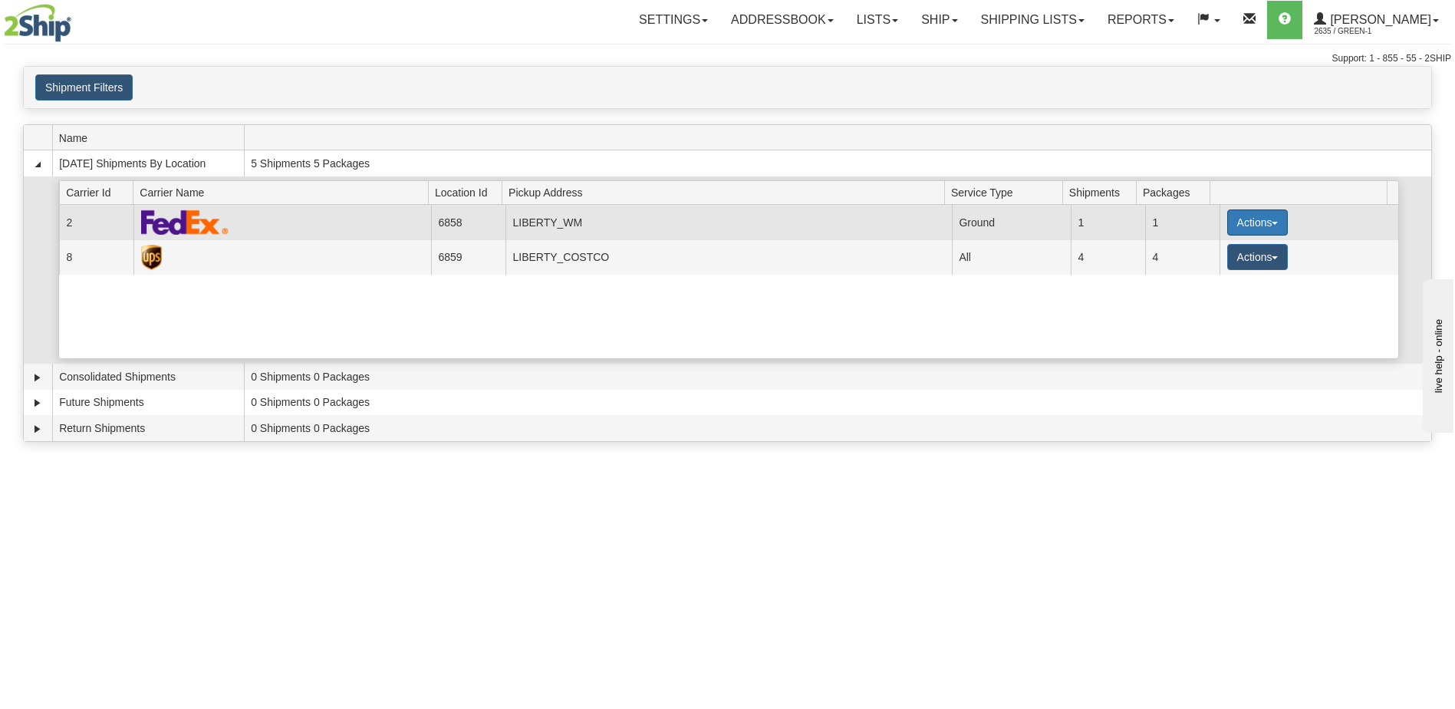
click at [1274, 229] on button "Actions" at bounding box center [1257, 222] width 61 height 26
click at [1225, 294] on link "Pickup" at bounding box center [1226, 292] width 123 height 20
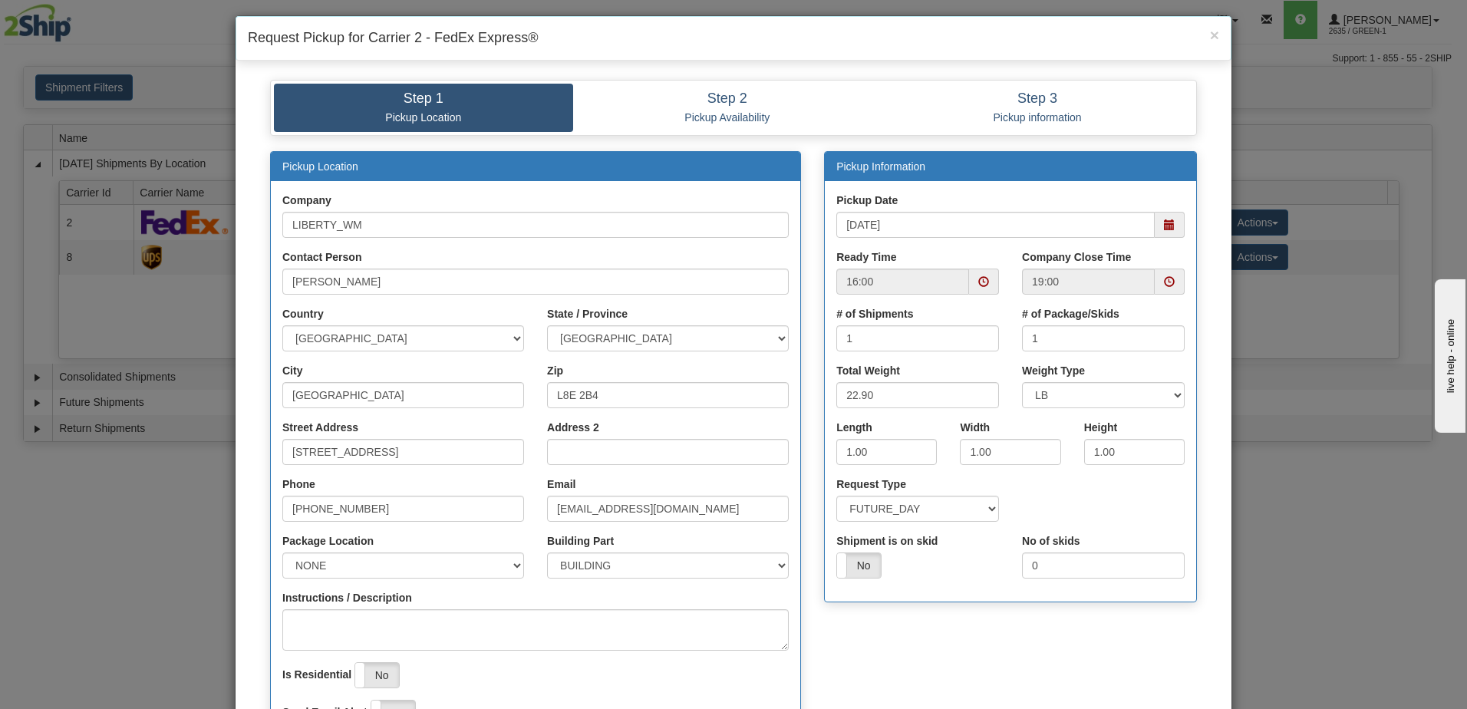
scroll to position [1, 0]
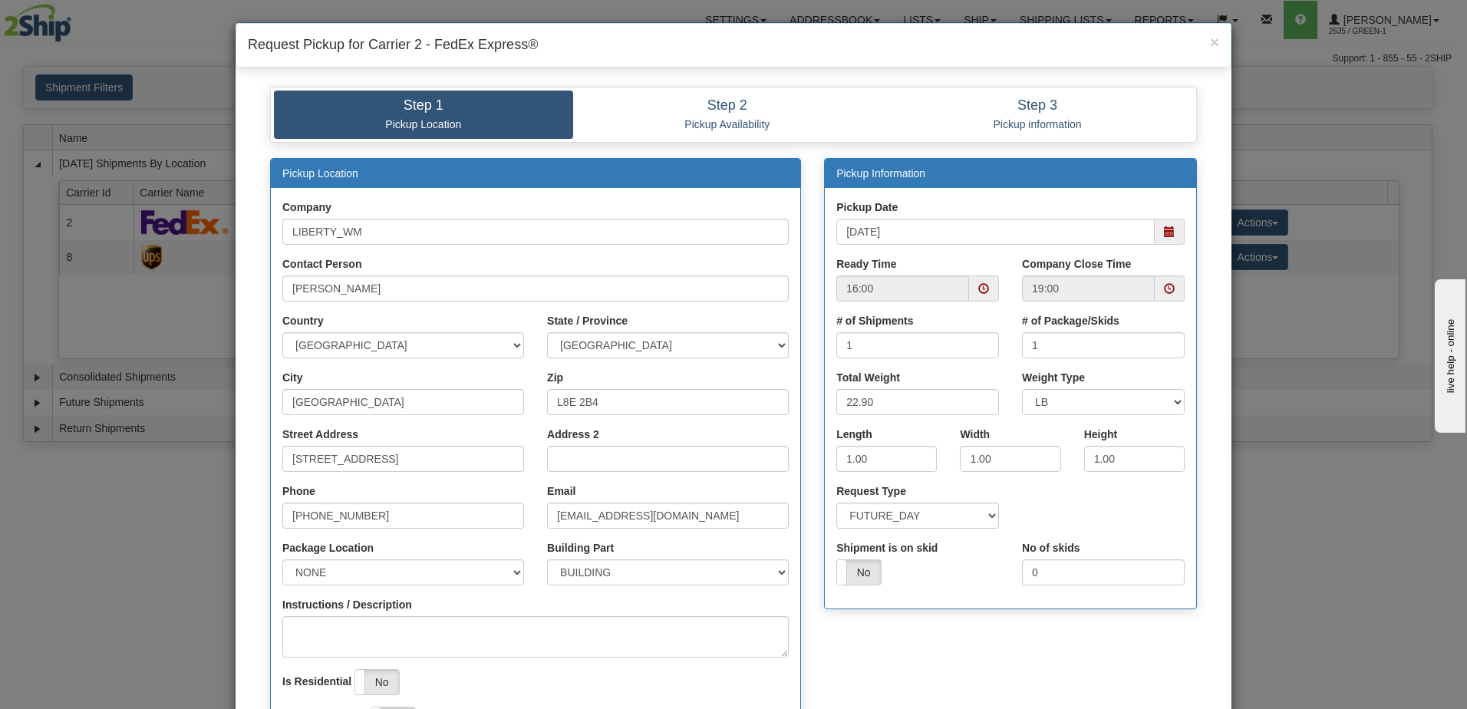
click at [978, 278] on span at bounding box center [984, 288] width 30 height 26
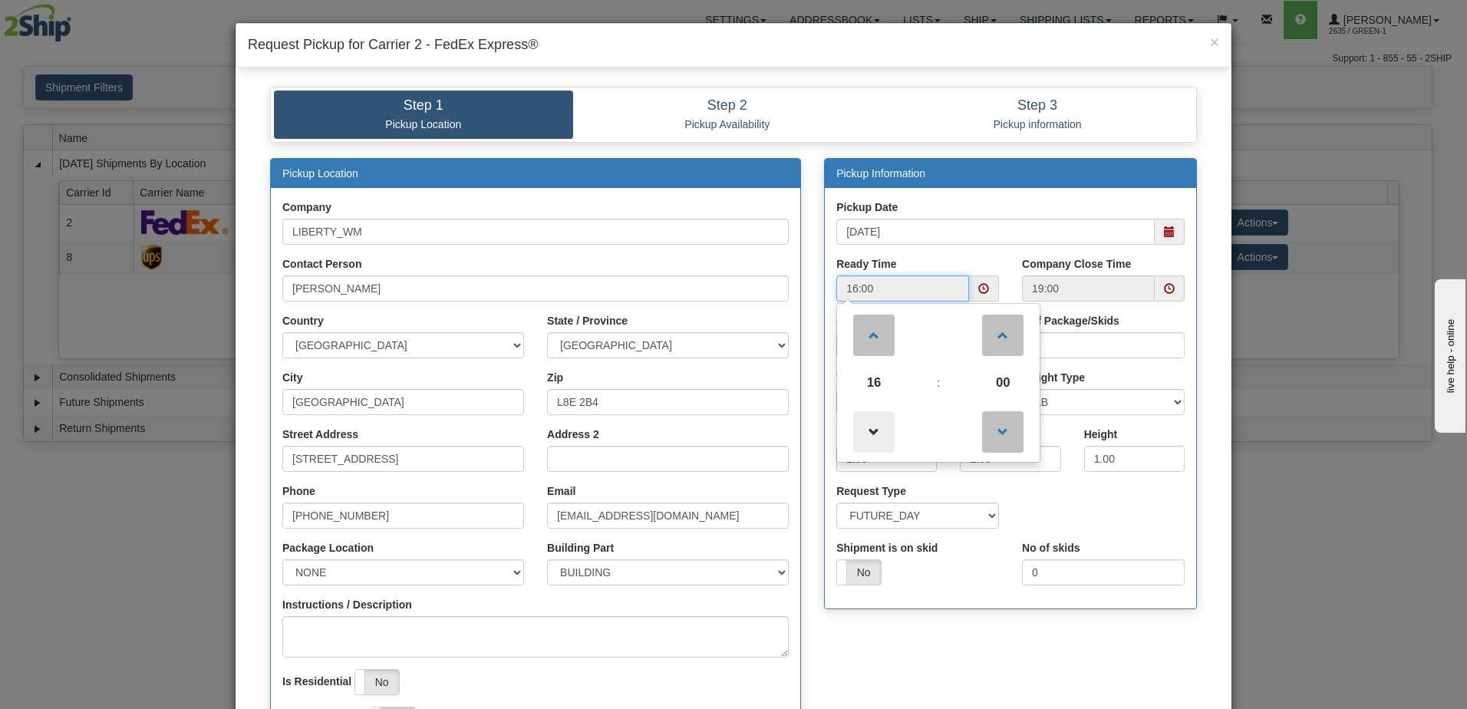
click at [862, 440] on span at bounding box center [873, 431] width 41 height 41
click at [859, 348] on span at bounding box center [873, 335] width 41 height 41
click at [862, 338] on span at bounding box center [873, 335] width 41 height 41
click at [873, 430] on span at bounding box center [873, 431] width 41 height 41
click at [853, 420] on span at bounding box center [873, 431] width 41 height 41
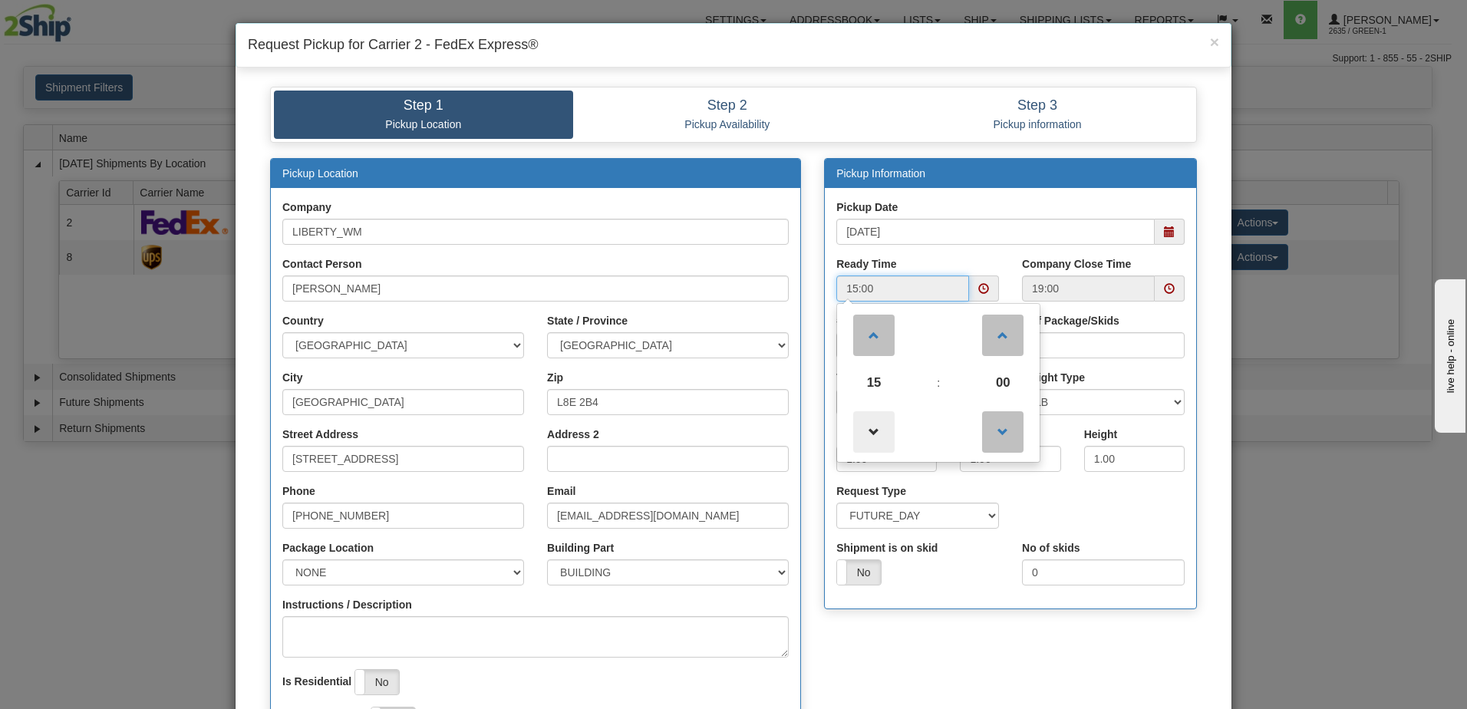
click at [863, 429] on span at bounding box center [873, 431] width 41 height 41
type input "14:00"
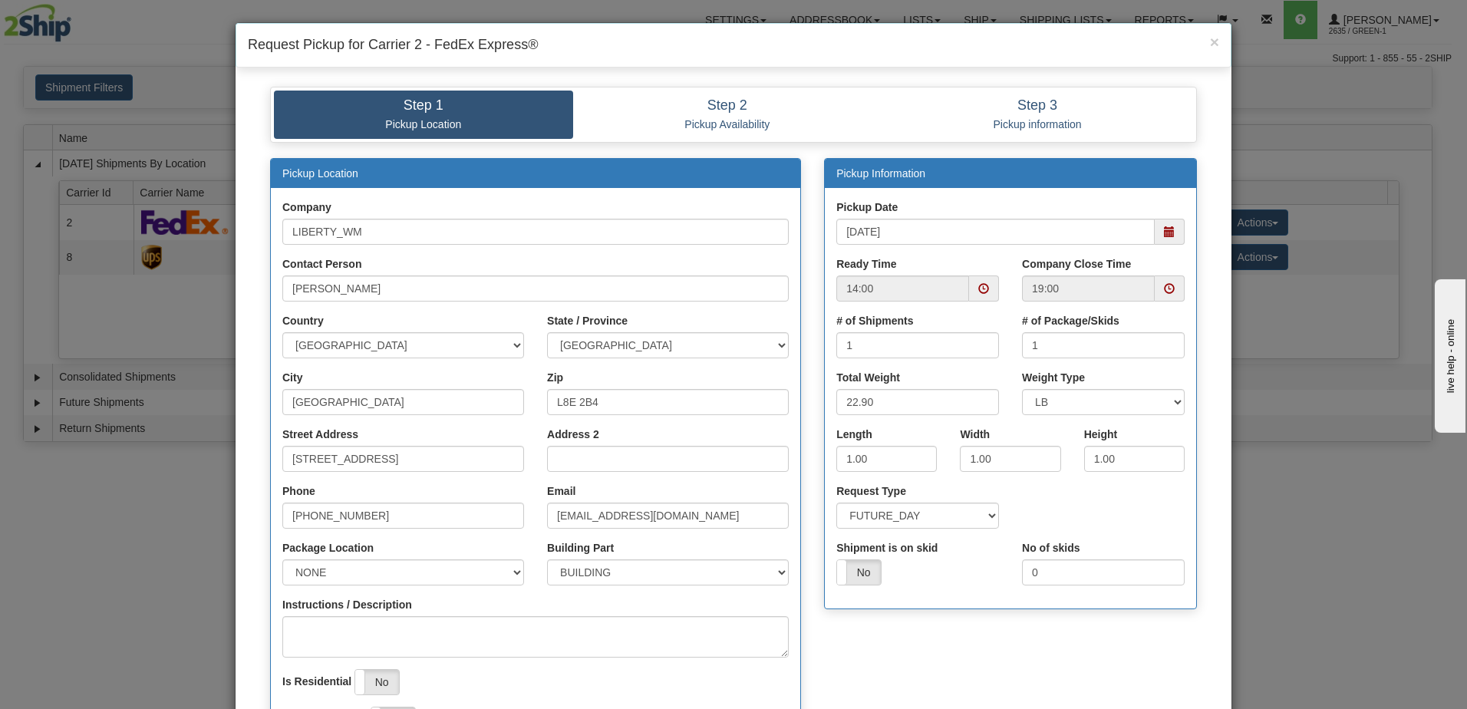
click at [1059, 208] on div "Pickup Date 09/30/2025" at bounding box center [1010, 221] width 348 height 45
click at [1164, 297] on span at bounding box center [1170, 288] width 30 height 26
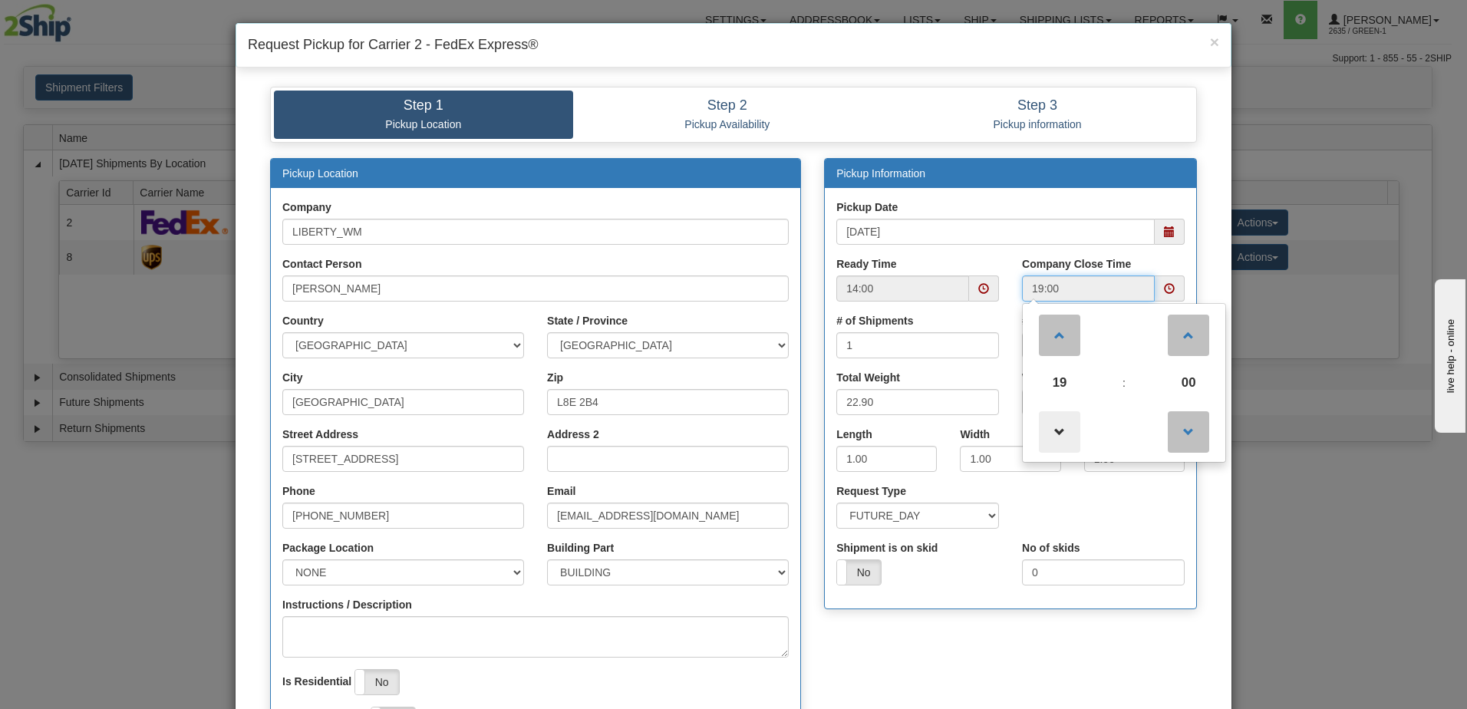
click at [1057, 437] on span at bounding box center [1059, 431] width 41 height 41
type input "17:00"
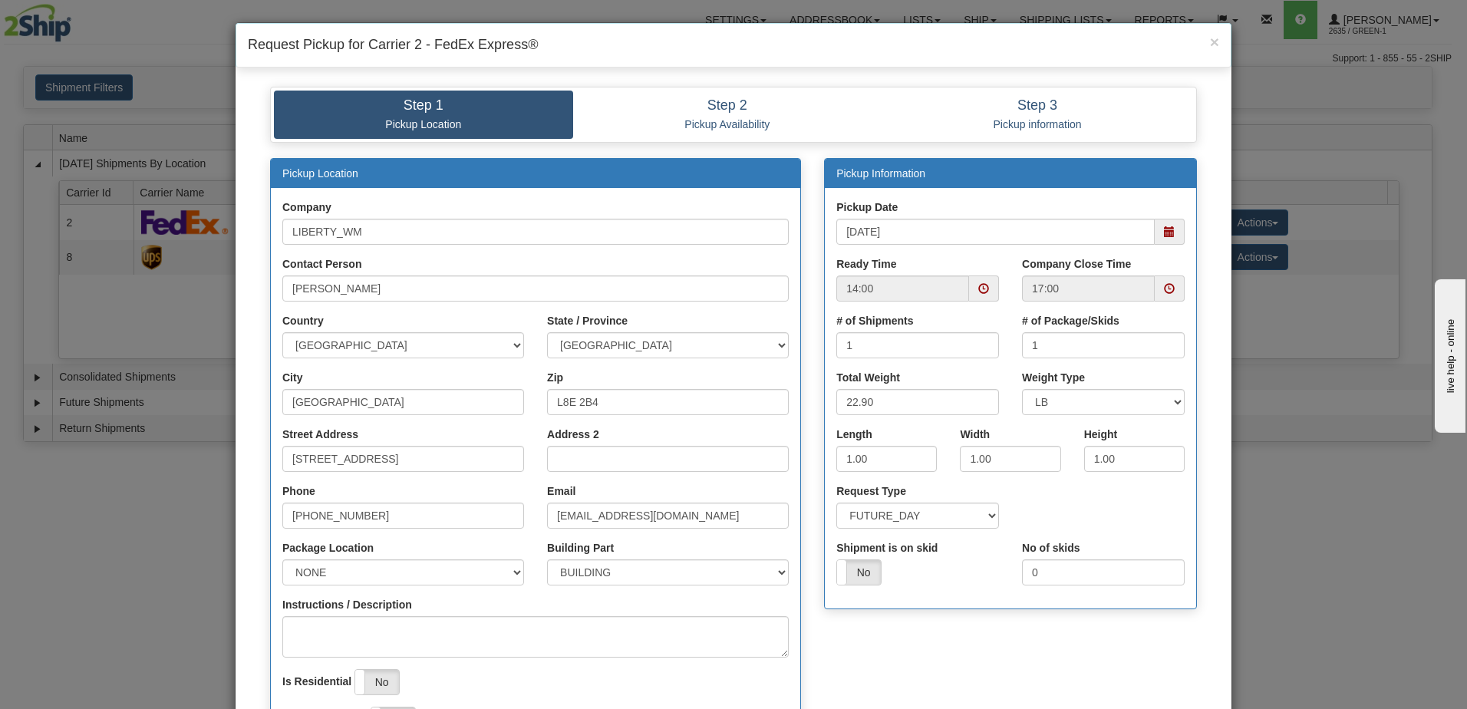
drag, startPoint x: 1068, startPoint y: 525, endPoint x: 1073, endPoint y: 509, distance: 17.0
click at [1069, 525] on div "Request Type SAME_DAY FUTURE_DAY" at bounding box center [1010, 511] width 371 height 57
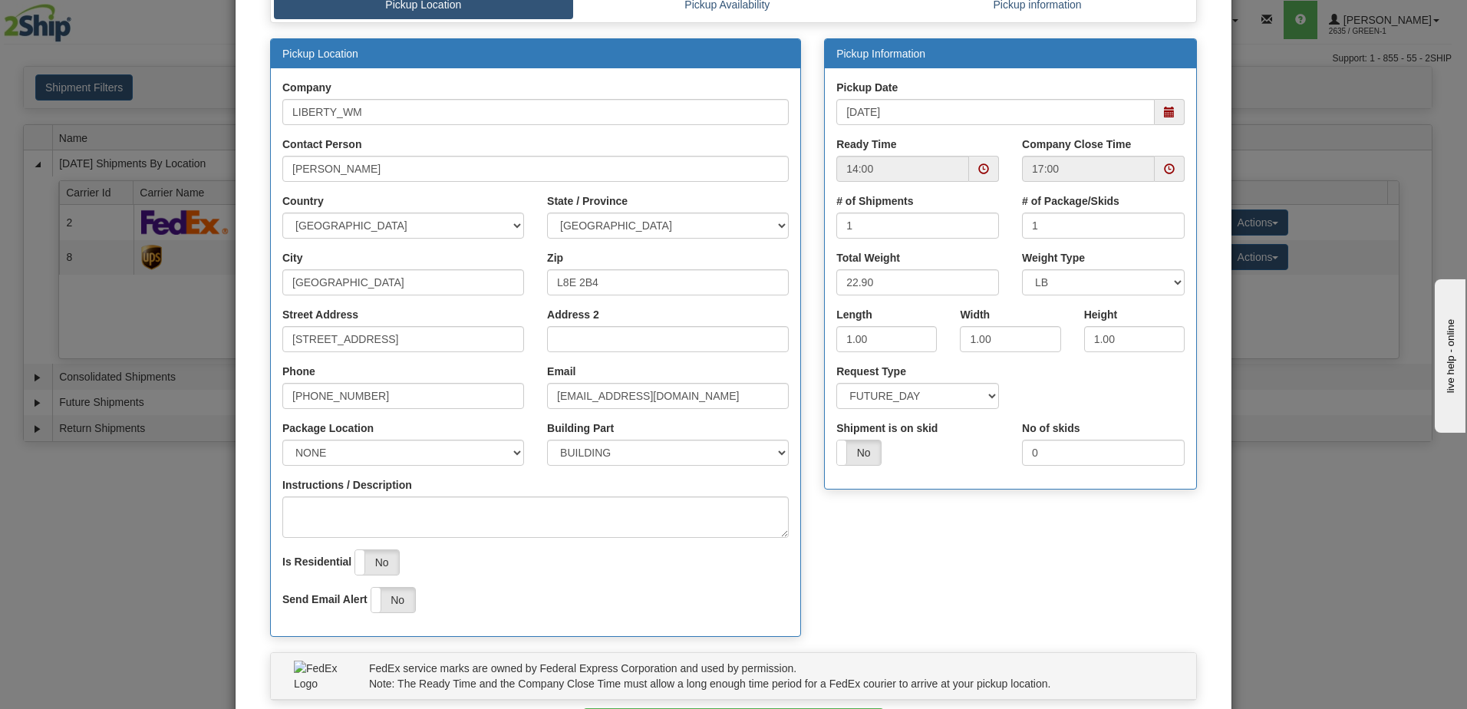
scroll to position [231, 0]
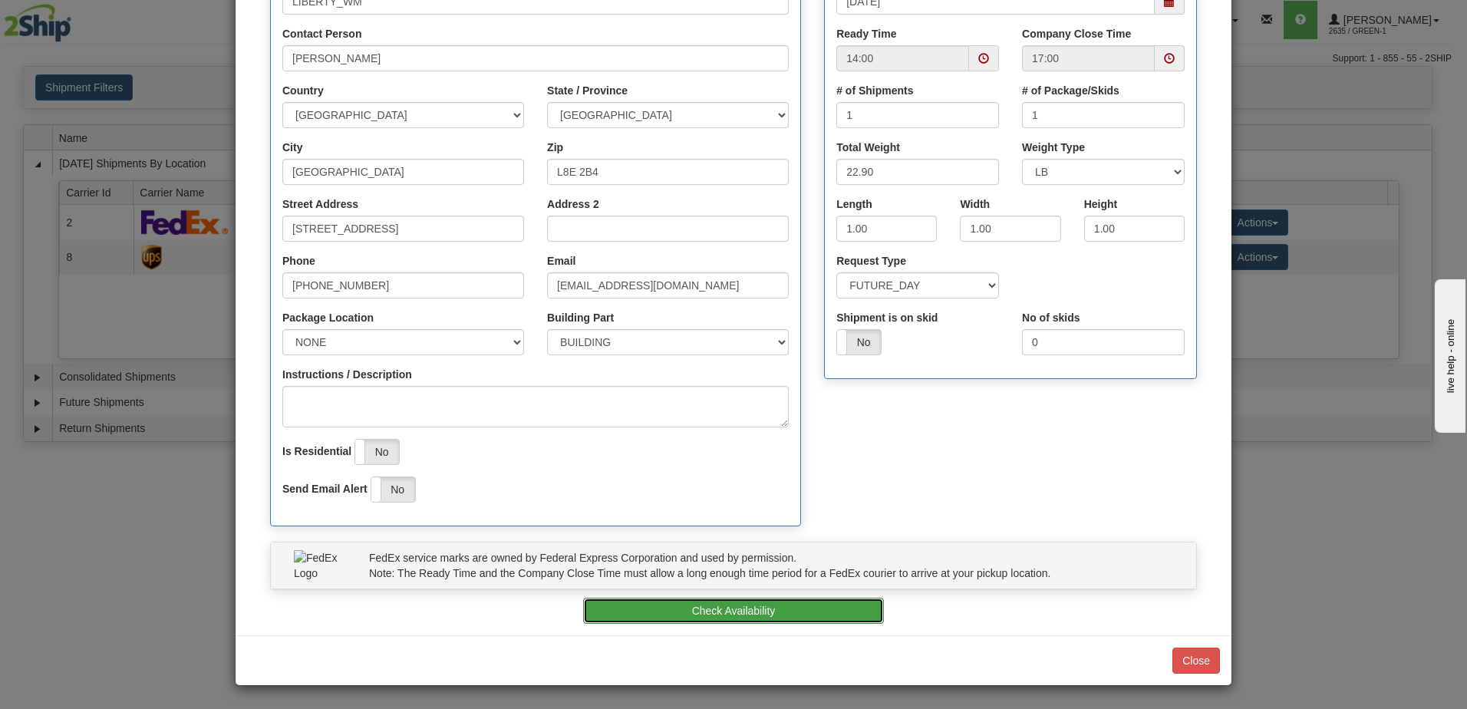
click at [793, 608] on button "Check Availability" at bounding box center [733, 611] width 301 height 26
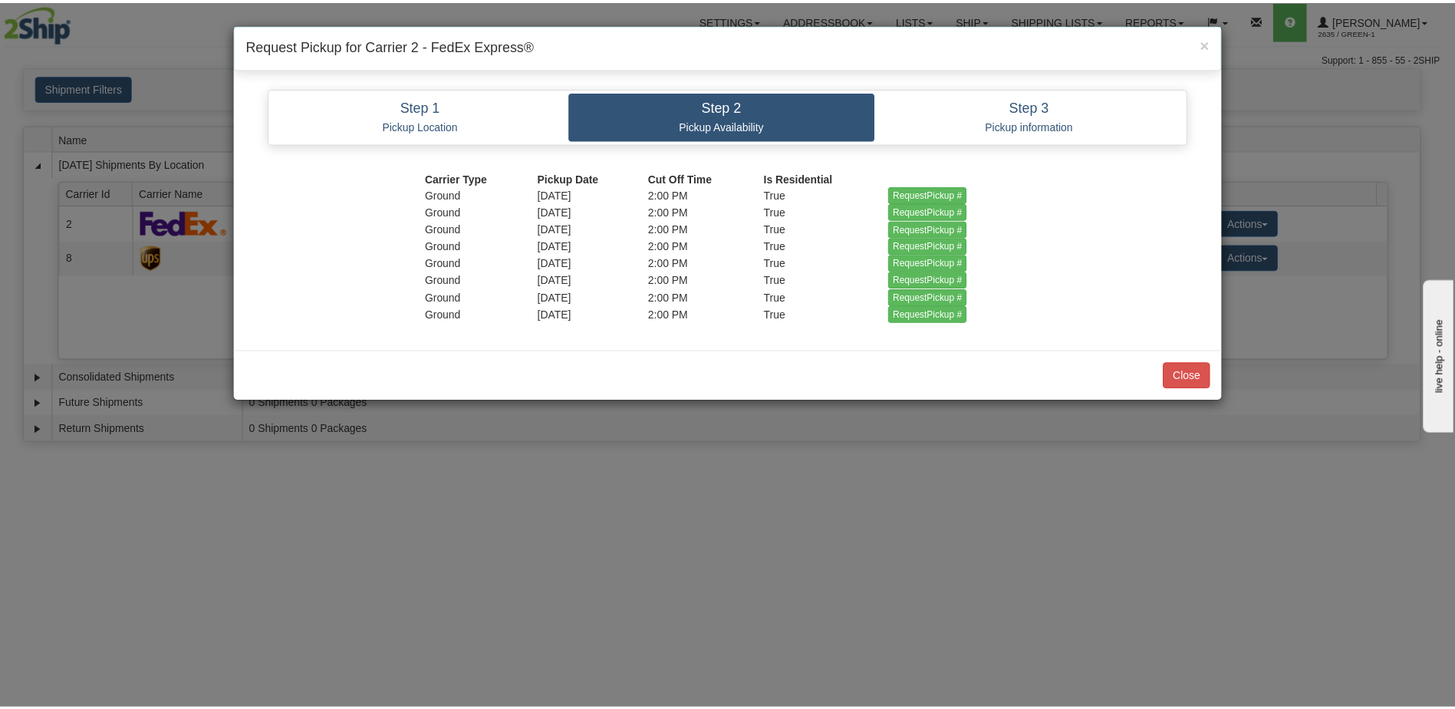
scroll to position [0, 0]
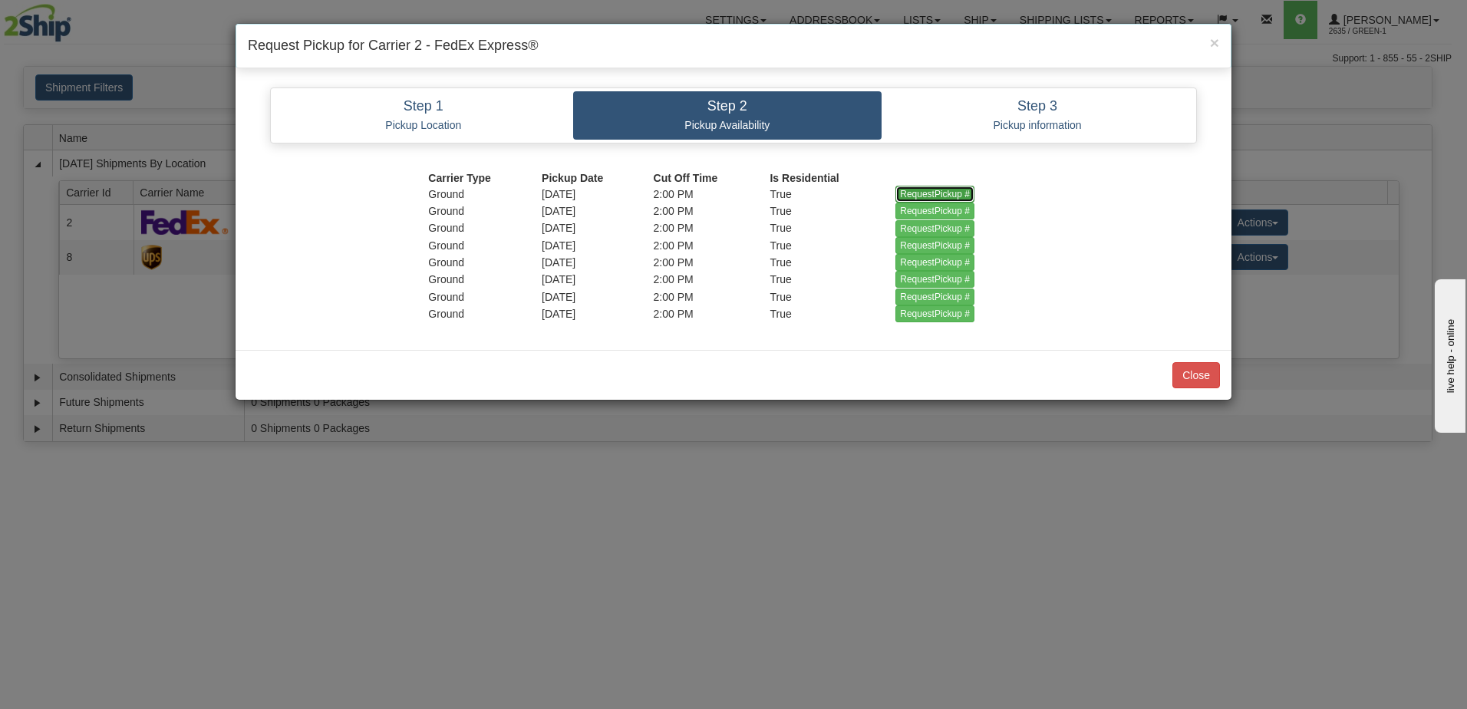
click at [944, 196] on input "RequestPickup #" at bounding box center [934, 194] width 79 height 17
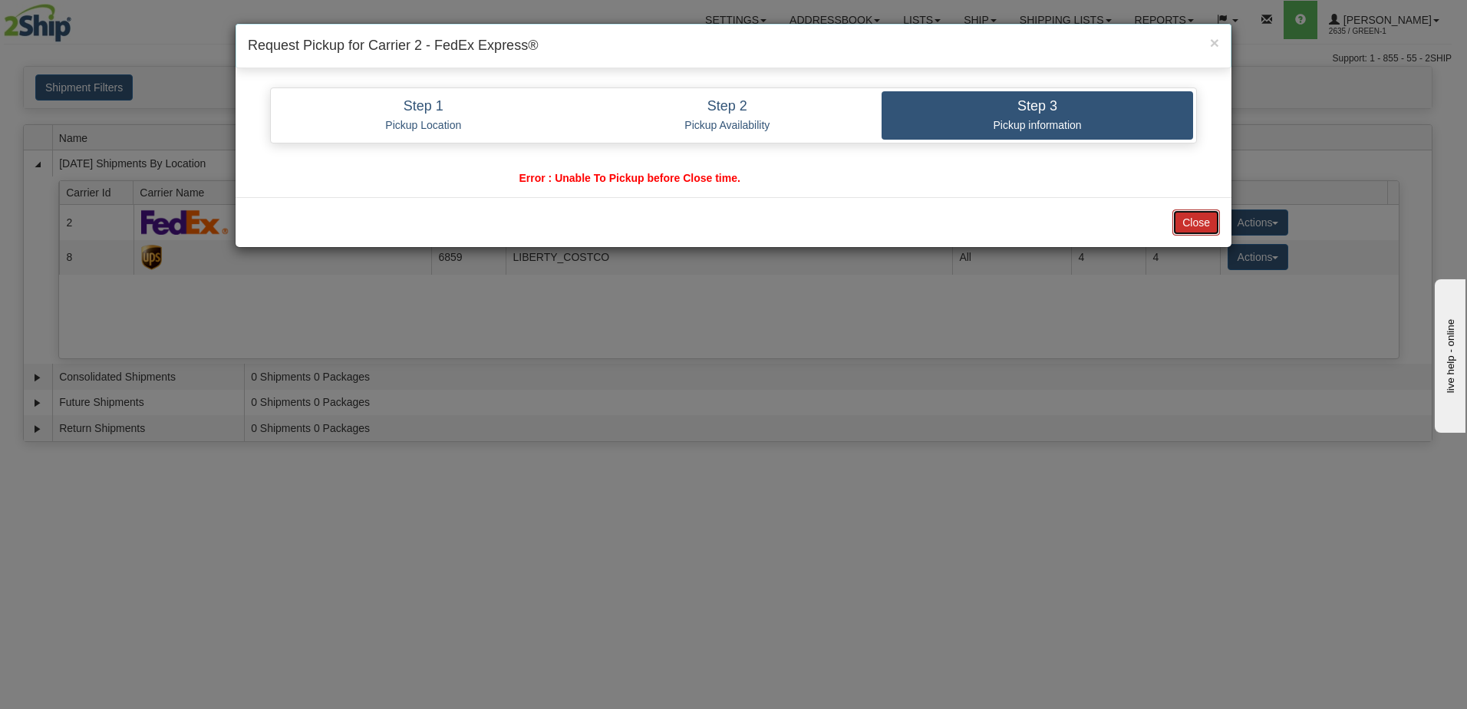
click at [1193, 219] on button "Close" at bounding box center [1196, 222] width 48 height 26
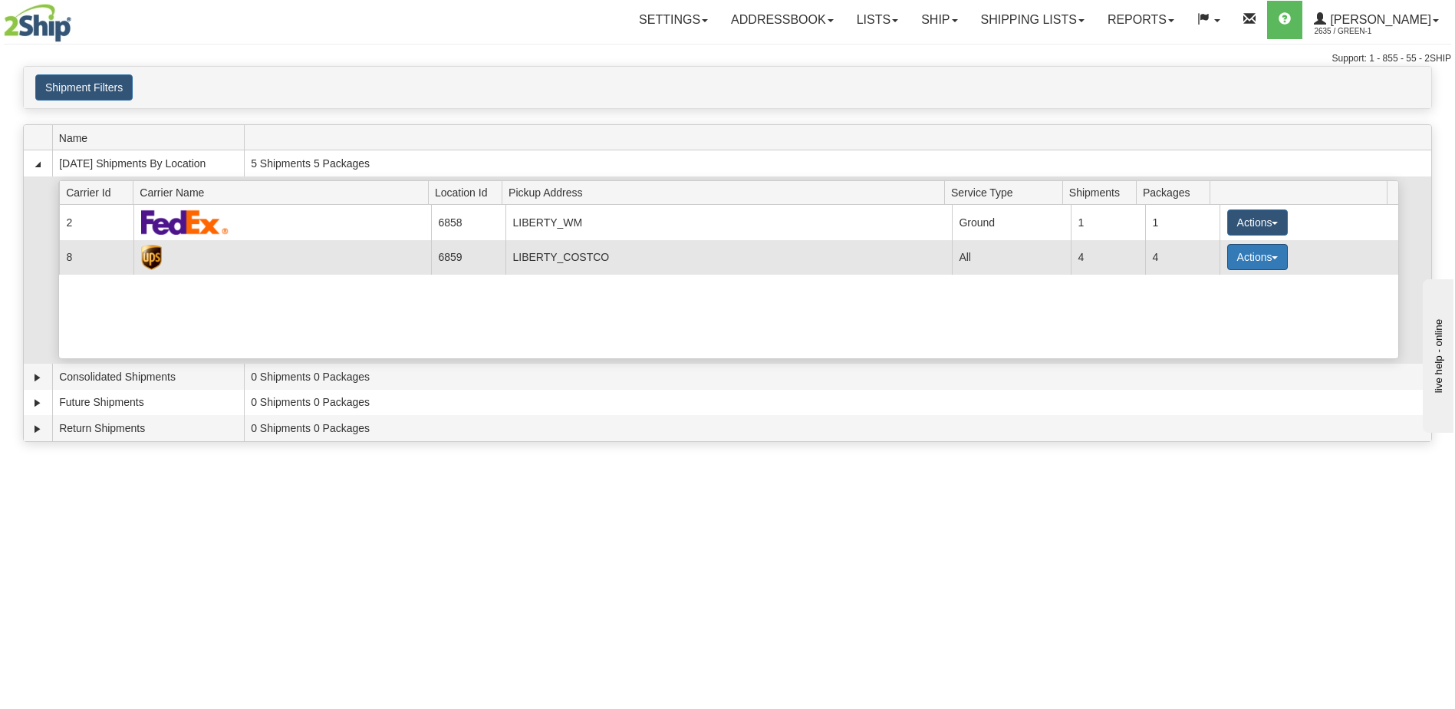
click at [1255, 258] on button "Actions" at bounding box center [1257, 257] width 61 height 26
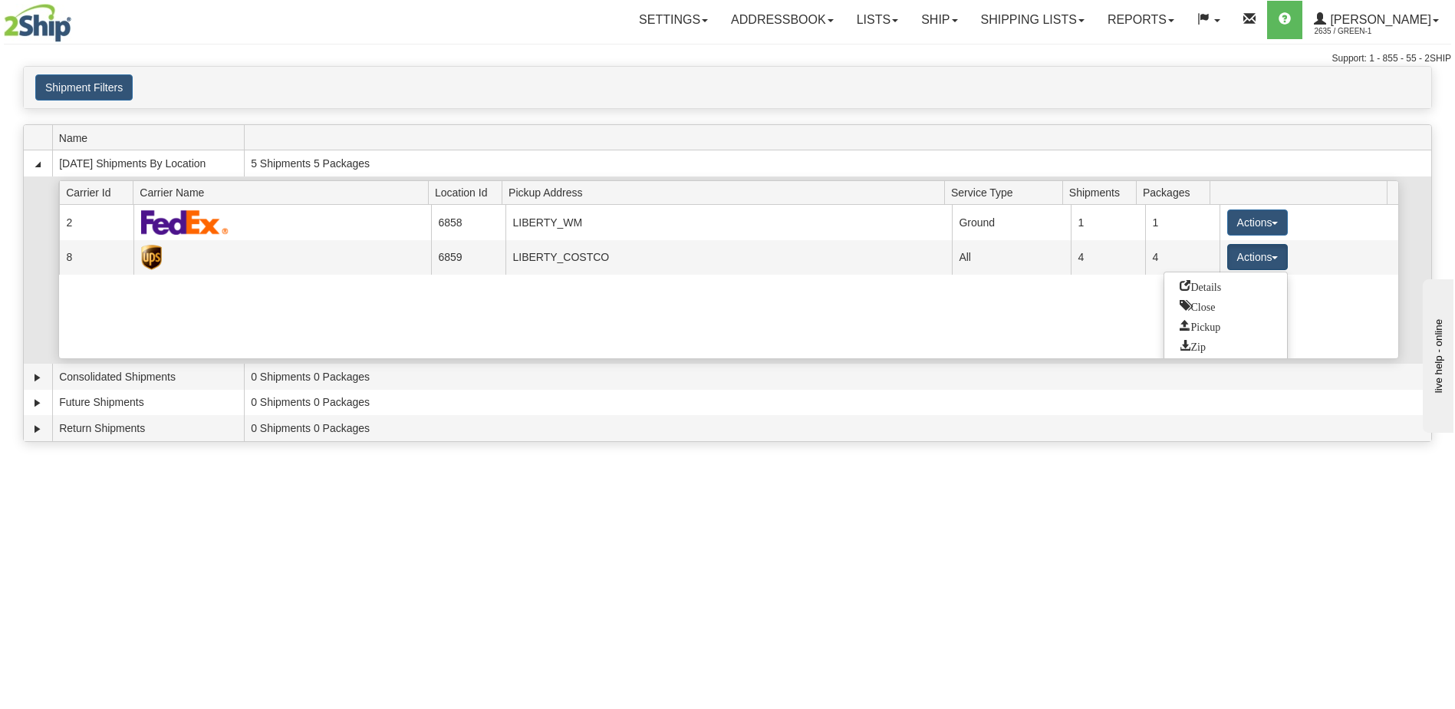
click at [928, 326] on div "Current 2 6858 LIBERTY_WM 23268 Ground 1 1 Actions Details Close Pickup Zip Pri…" at bounding box center [728, 281] width 1339 height 153
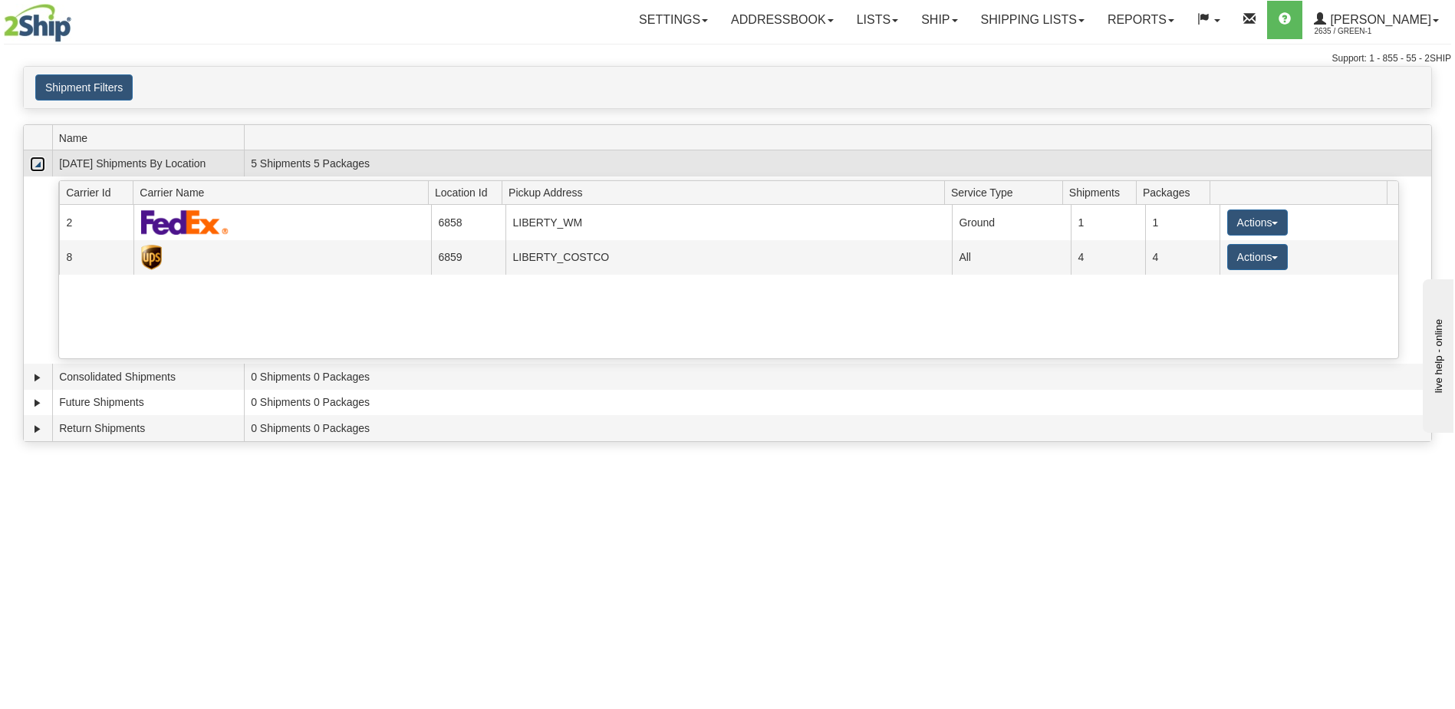
click at [36, 167] on link "Collapse" at bounding box center [37, 163] width 15 height 15
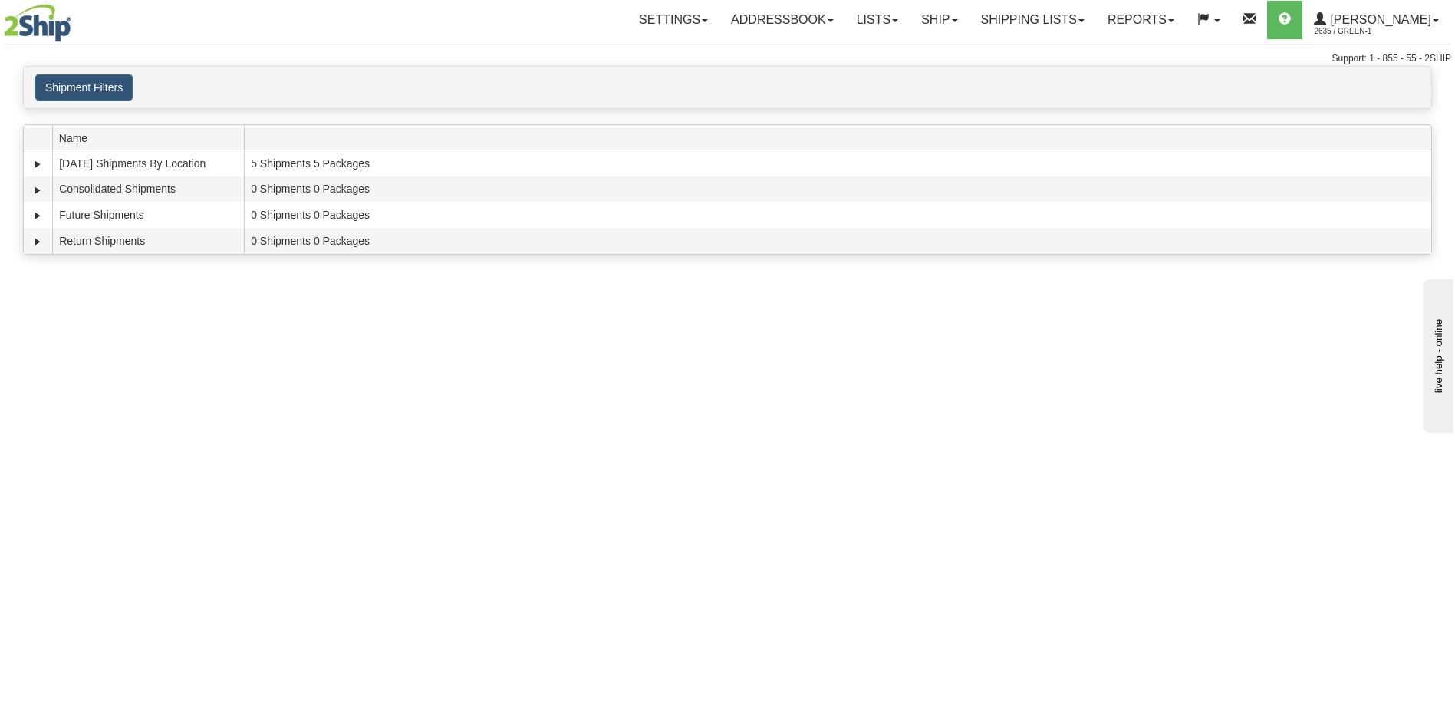
drag, startPoint x: 1028, startPoint y: 355, endPoint x: 1039, endPoint y: 371, distance: 19.4
click at [1032, 362] on div "Toggle navigation Settings Shipping Preferences Fields Preferences New Recipien…" at bounding box center [727, 354] width 1455 height 709
click at [898, 20] on span at bounding box center [895, 20] width 6 height 3
click at [969, 23] on link "Ship" at bounding box center [939, 20] width 59 height 38
